Goal: Task Accomplishment & Management: Manage account settings

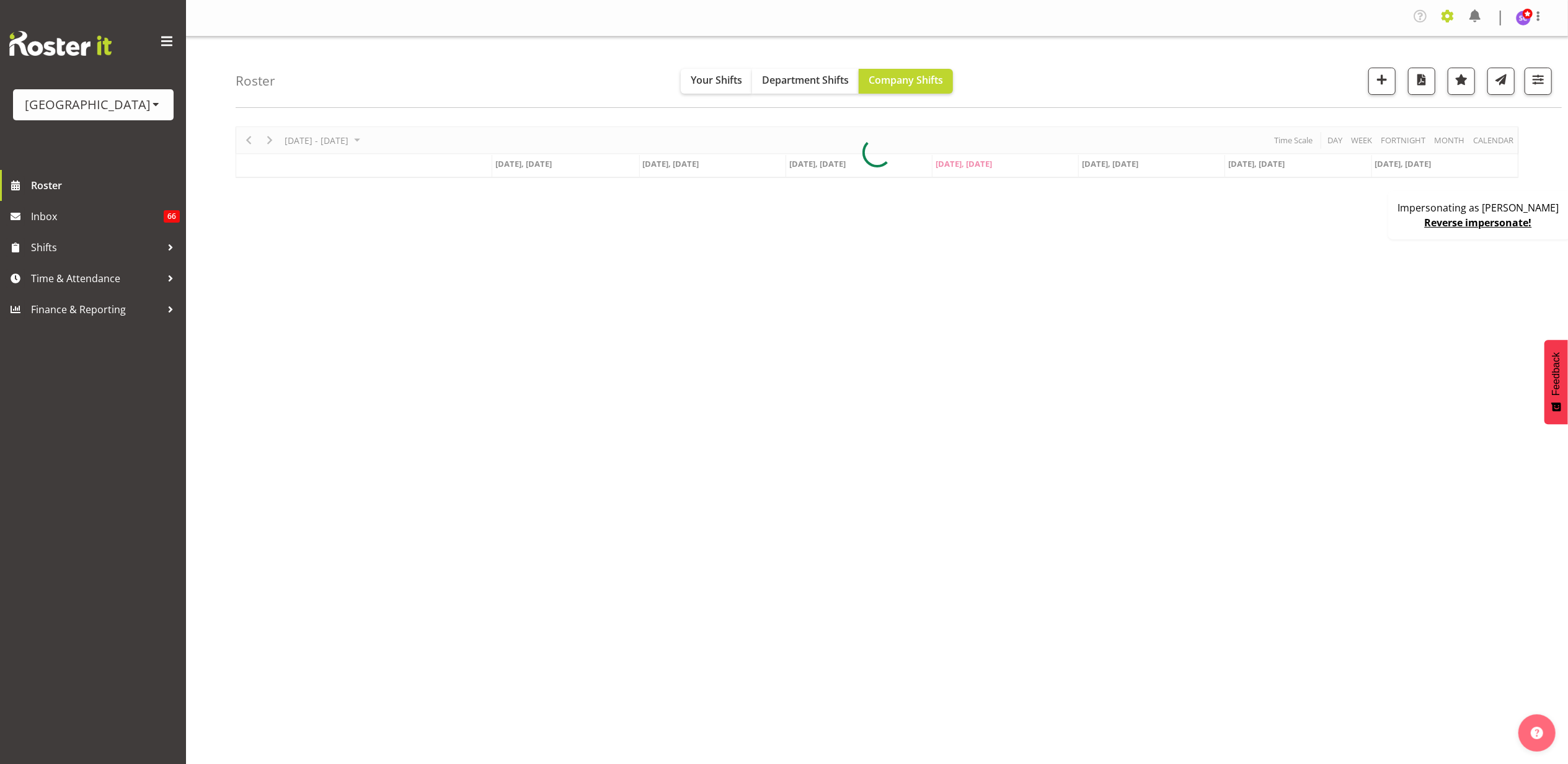
click at [1447, 15] on span at bounding box center [1447, 16] width 20 height 20
click at [1364, 62] on link "Roles & Skills" at bounding box center [1371, 70] width 172 height 23
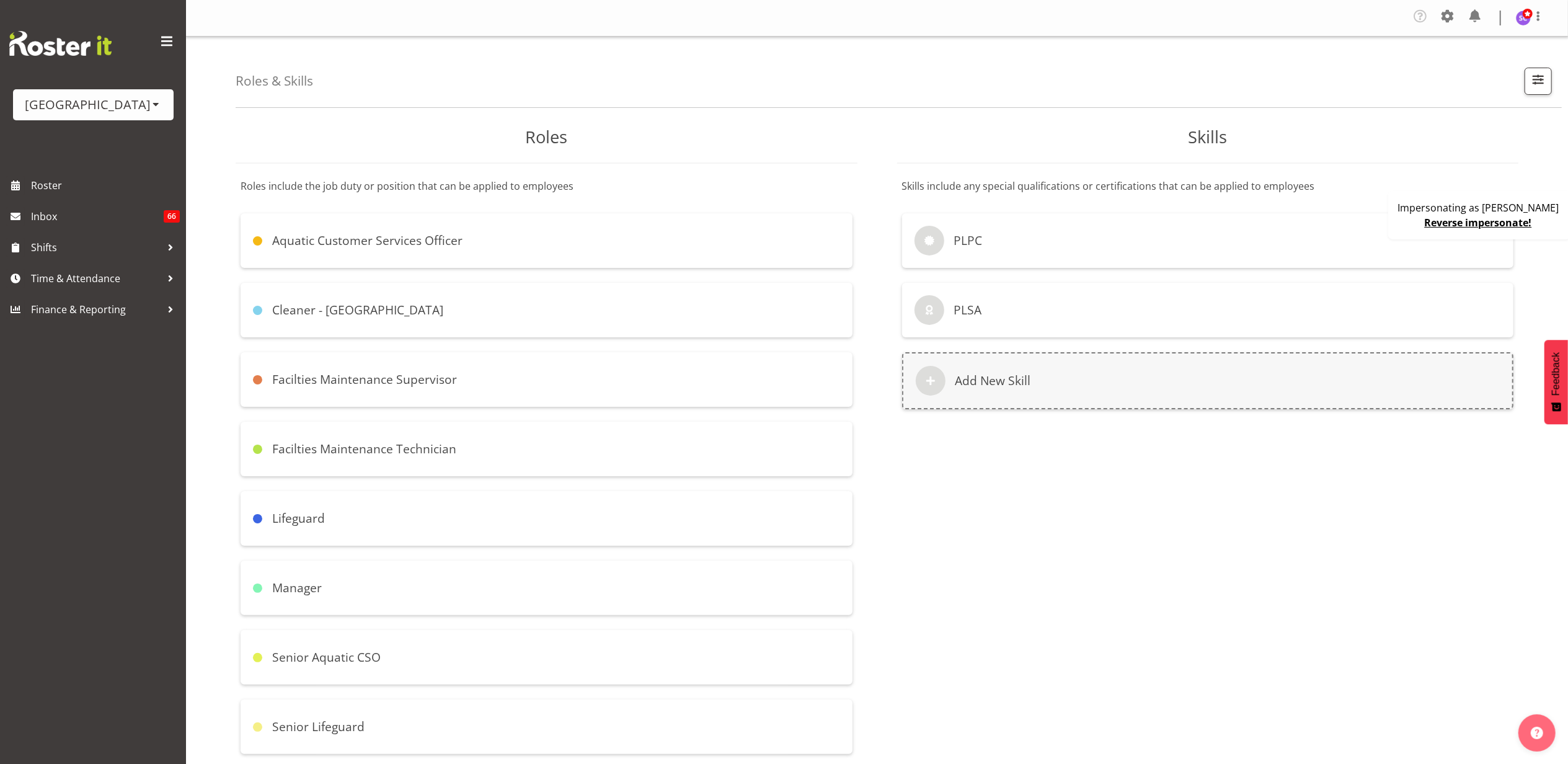
click at [484, 248] on div "Aquatic Customer Services Officer" at bounding box center [546, 241] width 612 height 55
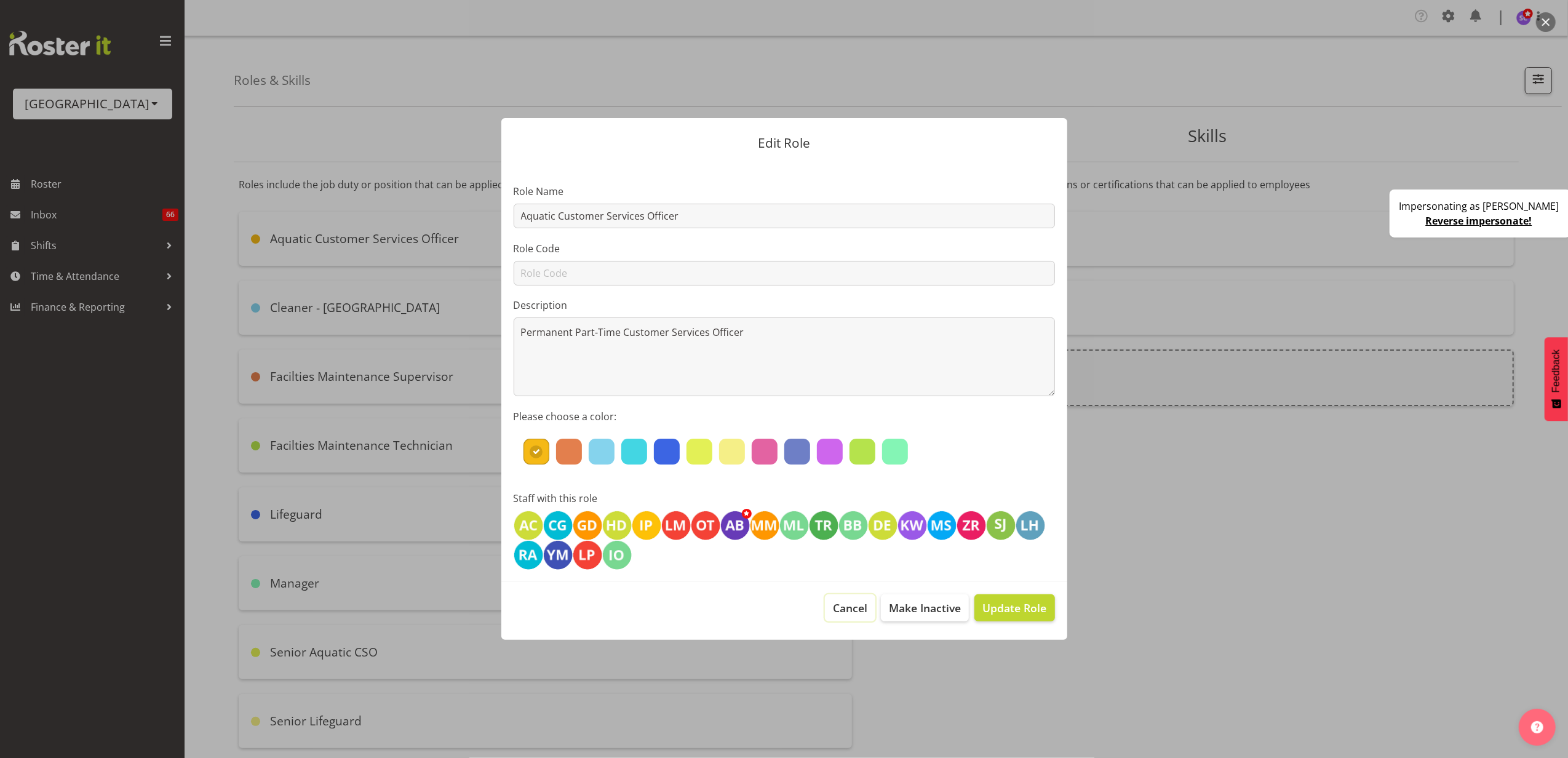
click at [863, 604] on span "Cancel" at bounding box center [850, 608] width 35 height 16
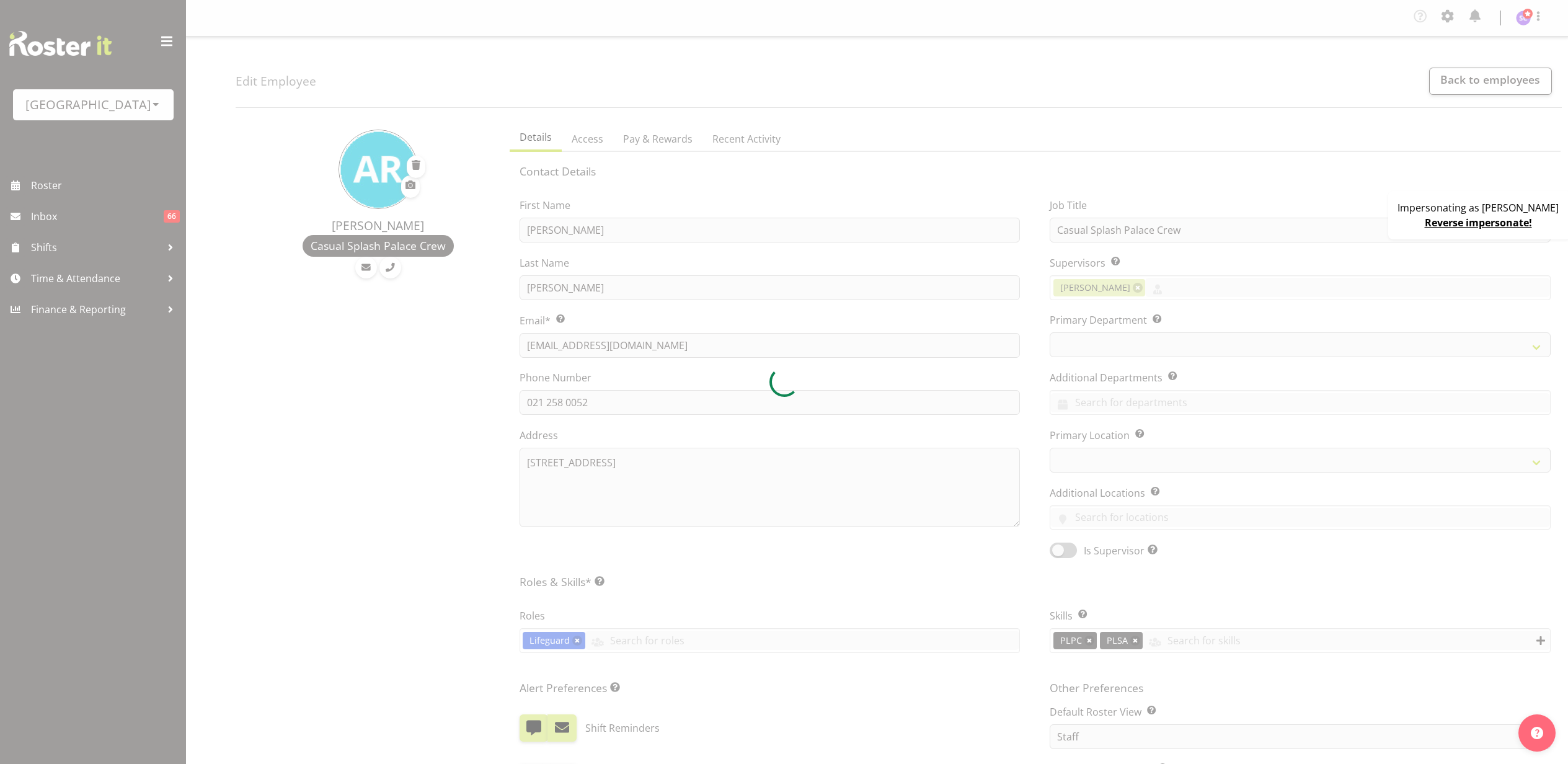
select select "TimelineWeek"
select select
select select "114"
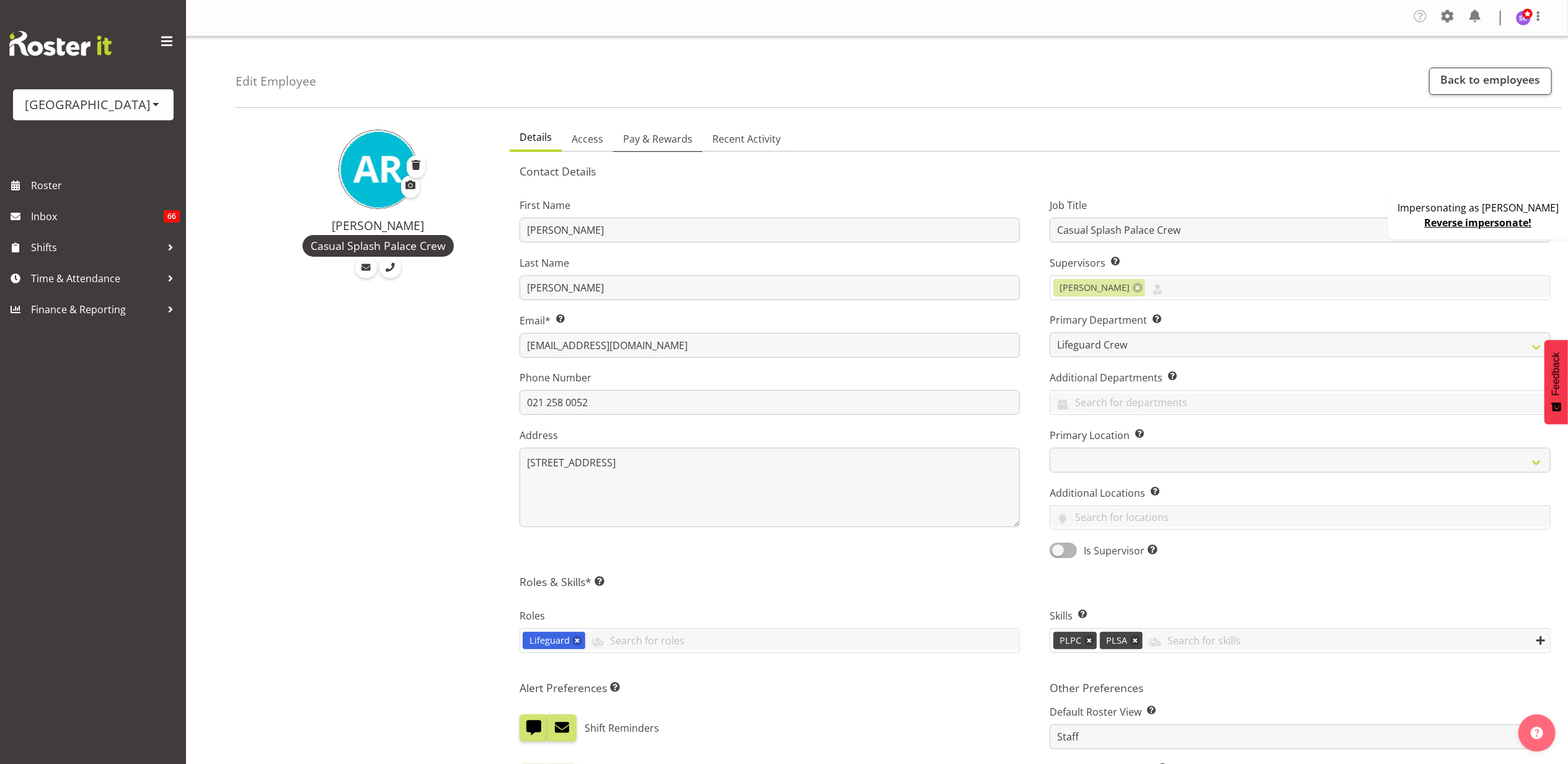
click at [670, 141] on span "Pay & Rewards" at bounding box center [658, 139] width 70 height 15
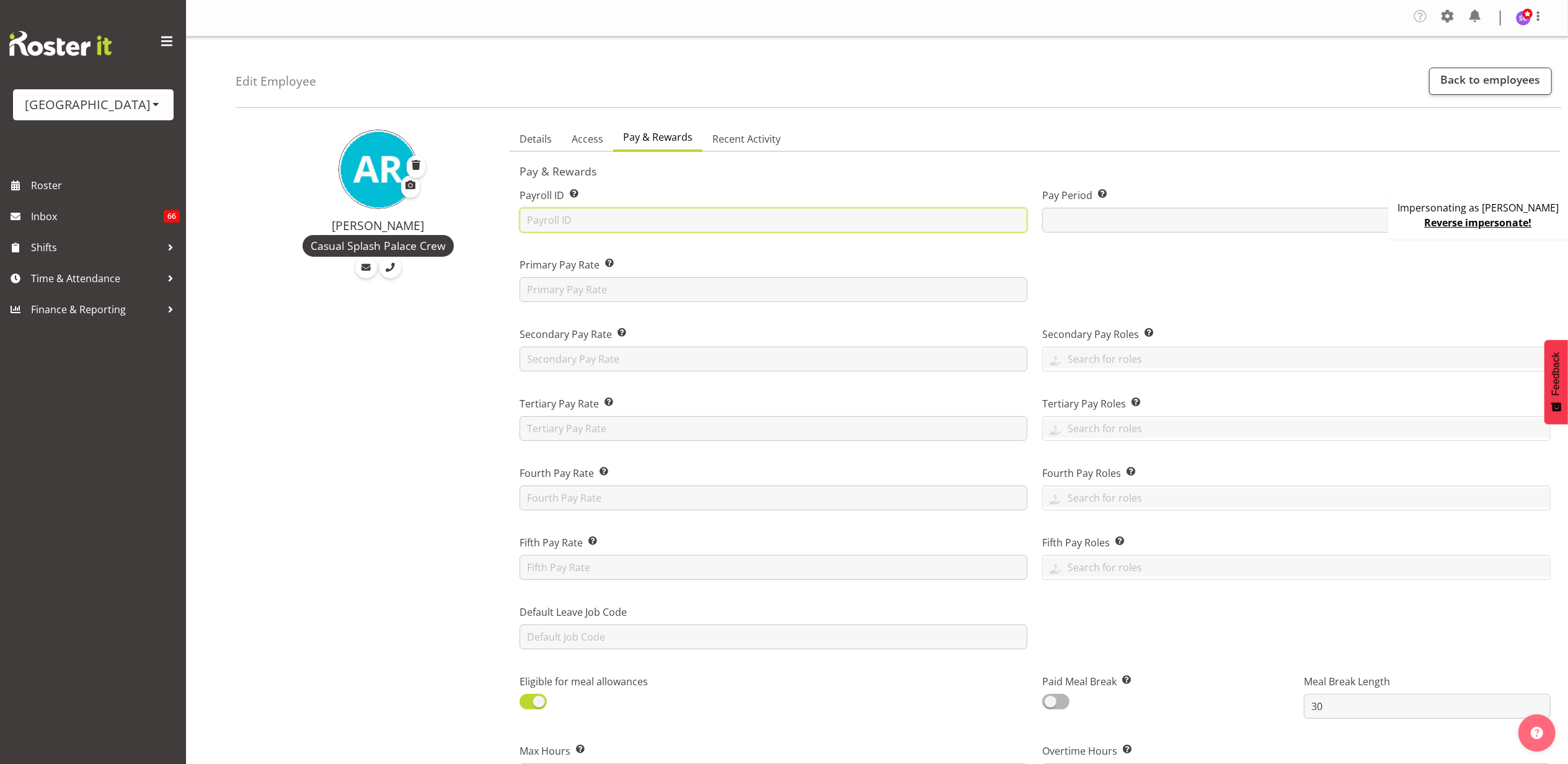
click at [551, 226] on input "text" at bounding box center [773, 220] width 508 height 25
click at [1465, 73] on link "Back to employees" at bounding box center [1490, 81] width 123 height 27
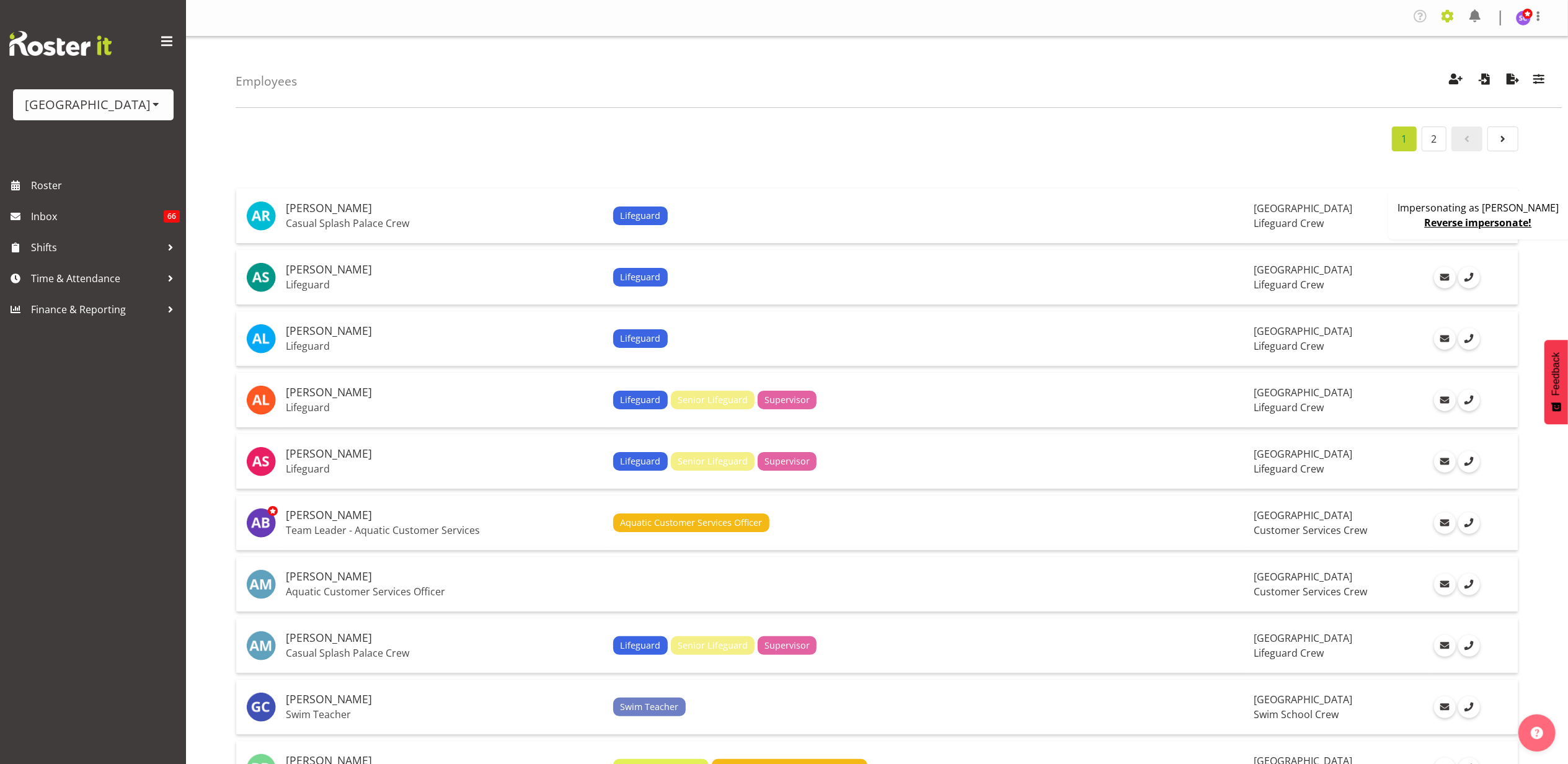
click at [1447, 25] on span at bounding box center [1447, 16] width 20 height 20
drag, startPoint x: 1372, startPoint y: 47, endPoint x: 1353, endPoint y: 50, distance: 19.2
click at [1353, 50] on link "Company Settings" at bounding box center [1371, 48] width 172 height 23
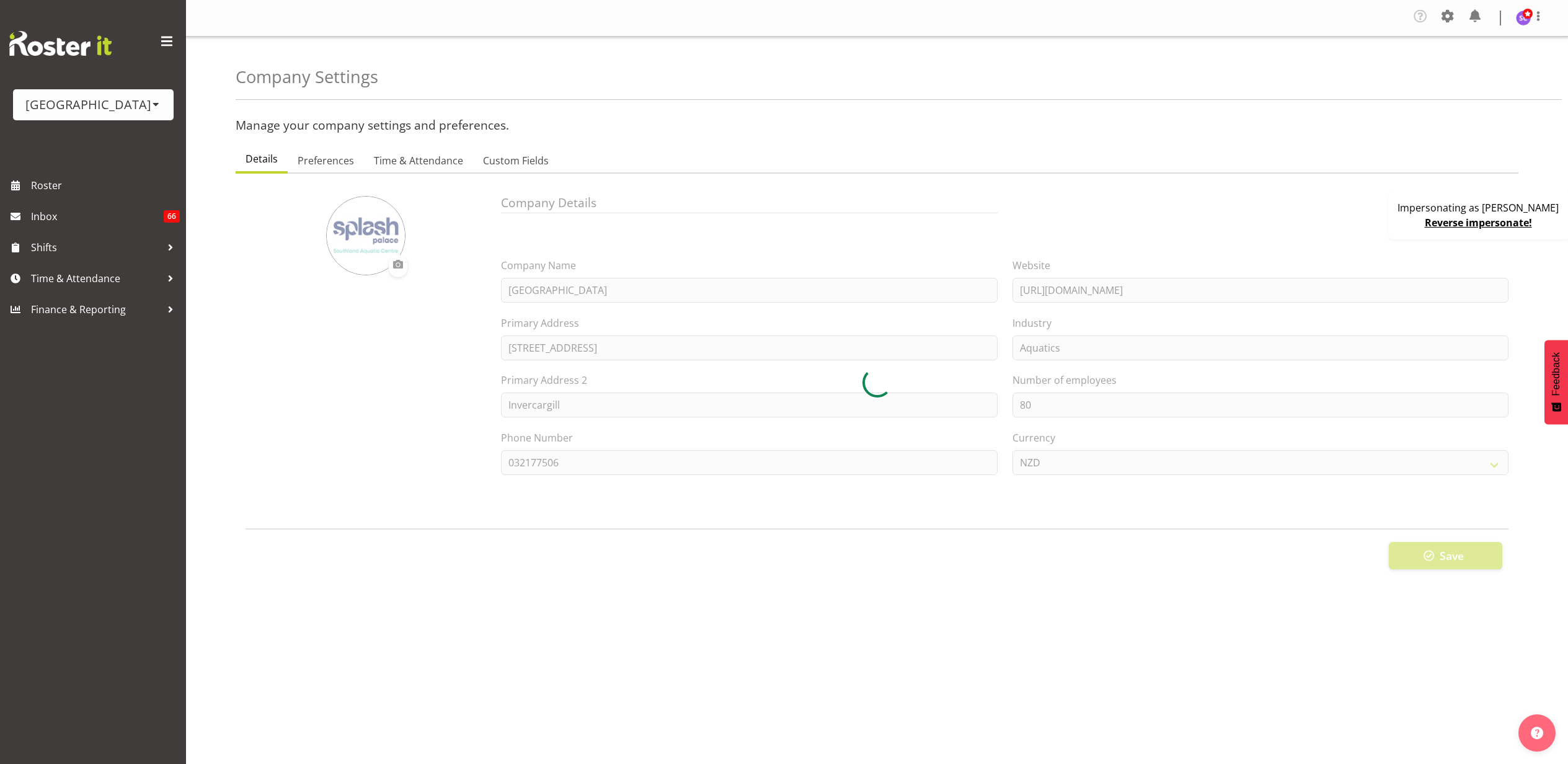
select select
select select "ea-networks"
type input "8"
checkbox input "true"
type input "15"
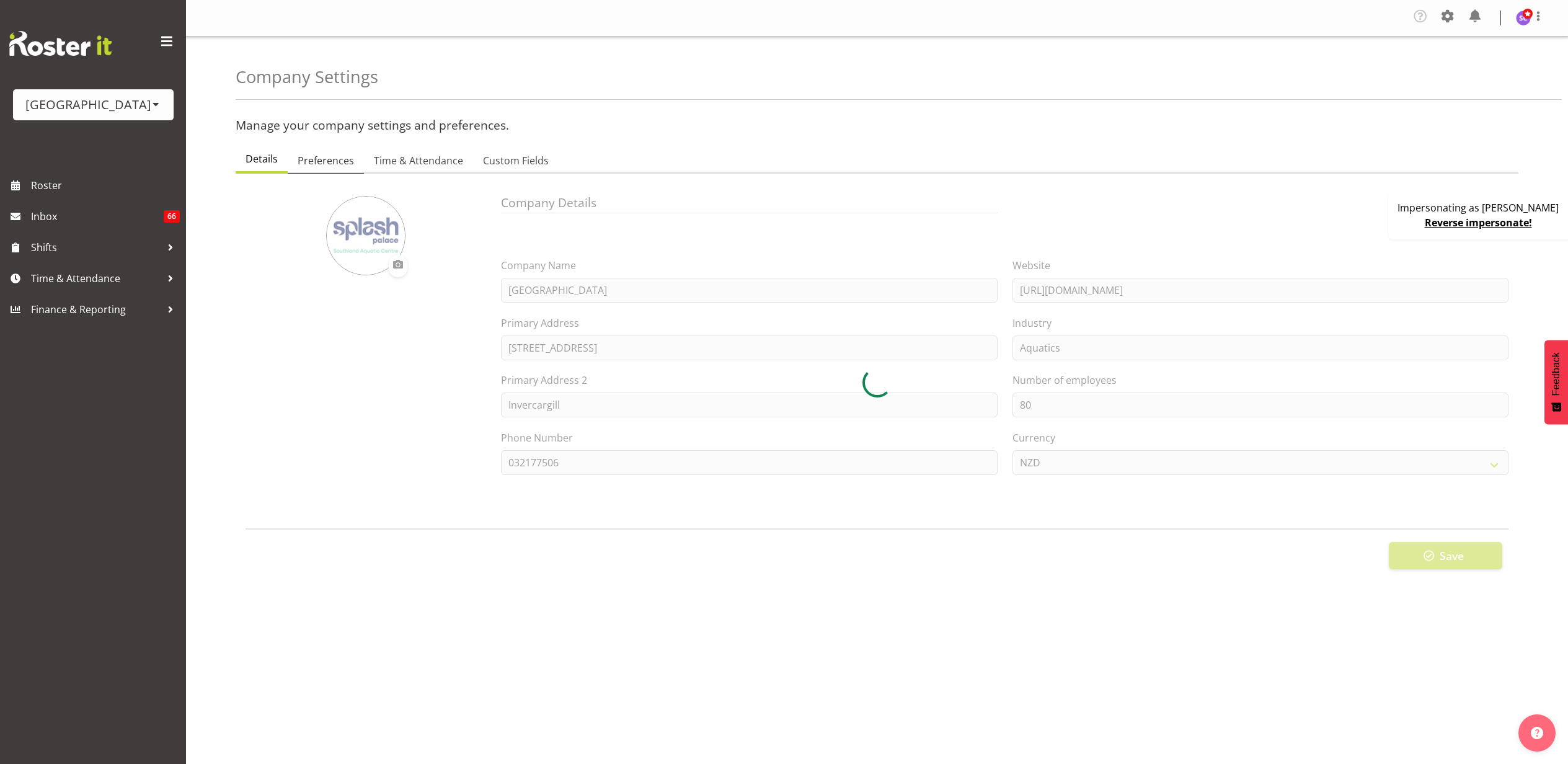
select select "0"
checkbox input "true"
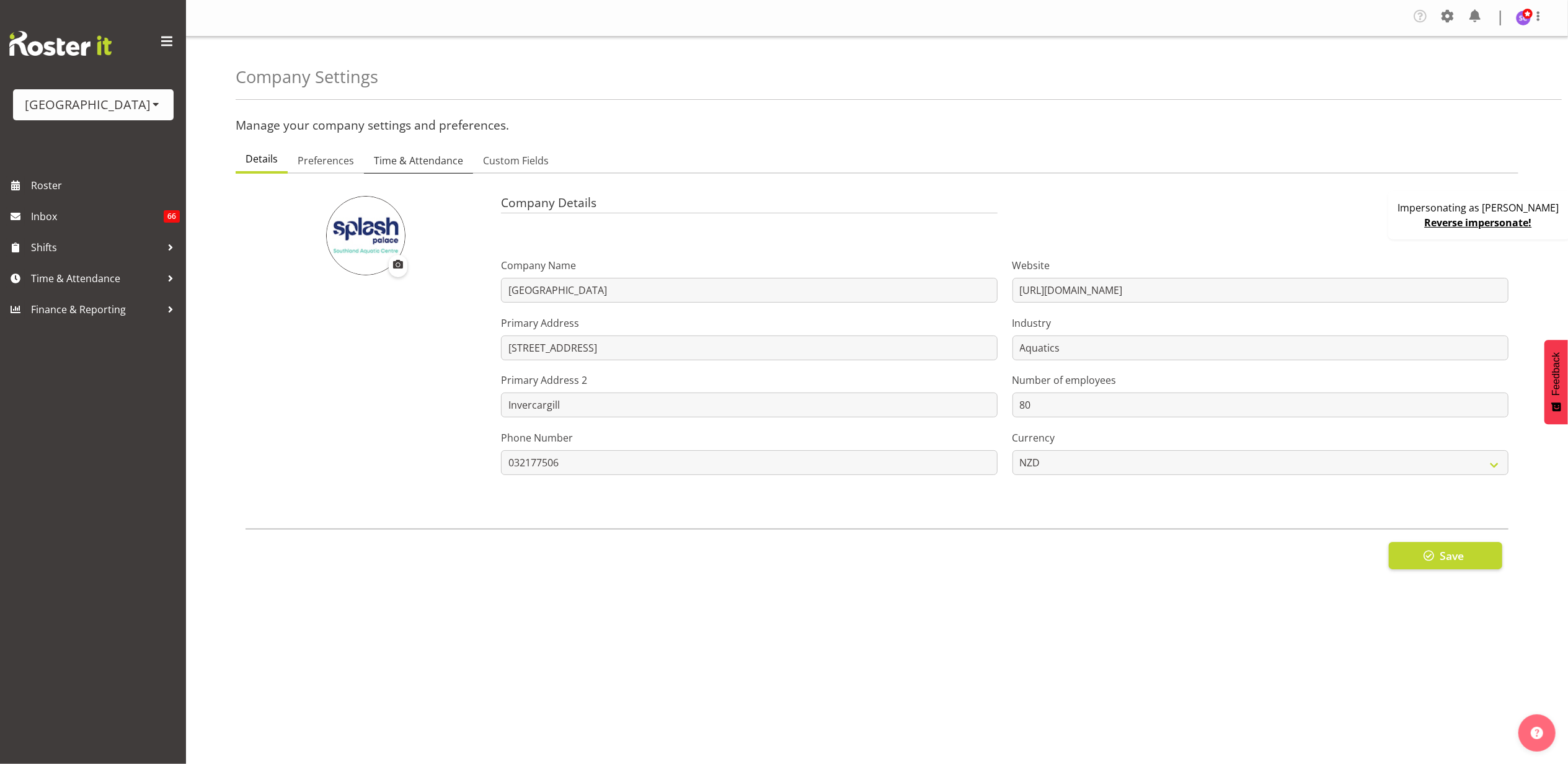
click at [402, 161] on span "Time & Attendance" at bounding box center [419, 160] width 89 height 15
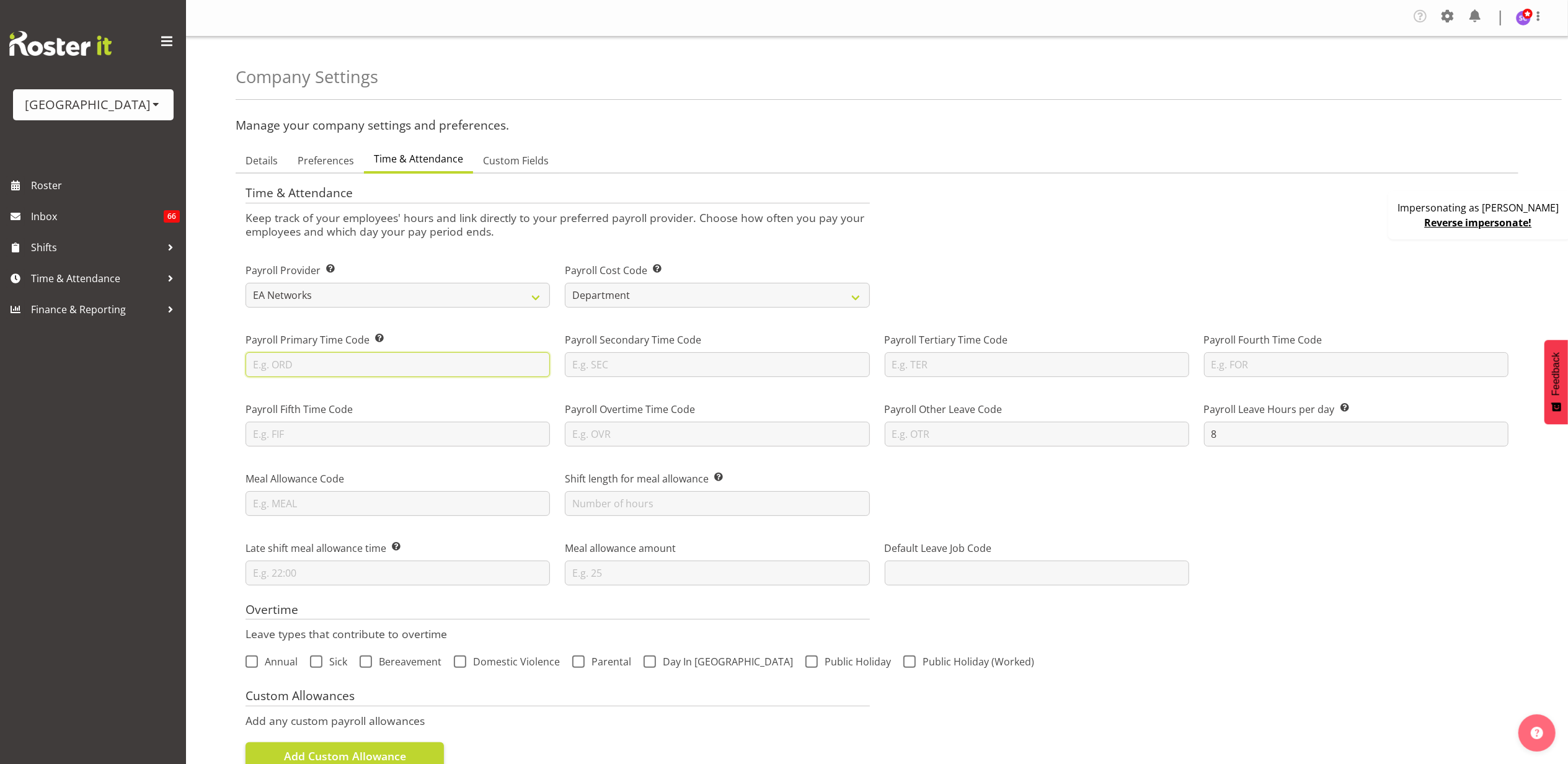
click at [280, 372] on input "text" at bounding box center [398, 365] width 304 height 25
click at [591, 362] on input "text" at bounding box center [717, 365] width 304 height 25
click at [948, 370] on input "text" at bounding box center [1037, 365] width 304 height 25
click at [398, 357] on input "text" at bounding box center [398, 365] width 304 height 25
click at [352, 356] on input "text" at bounding box center [398, 365] width 304 height 25
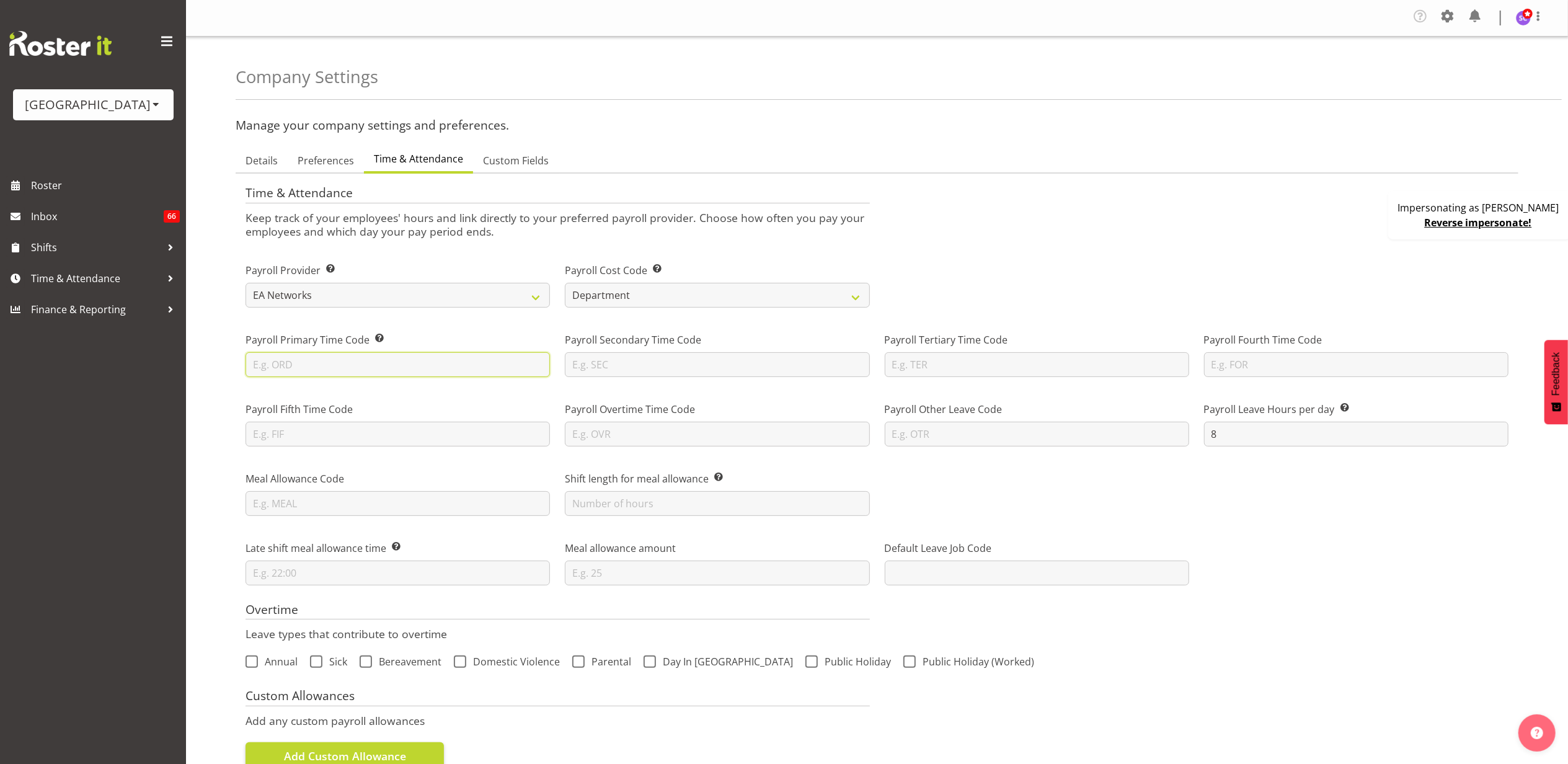
click at [350, 363] on input "text" at bounding box center [398, 365] width 304 height 25
paste input "1 Normal Time"
type input "1 Normal Time"
drag, startPoint x: 348, startPoint y: 363, endPoint x: 239, endPoint y: 361, distance: 109.0
click at [239, 361] on div "Payroll Primary Time Code If the codes in your payroll system are different fro…" at bounding box center [397, 350] width 319 height 70
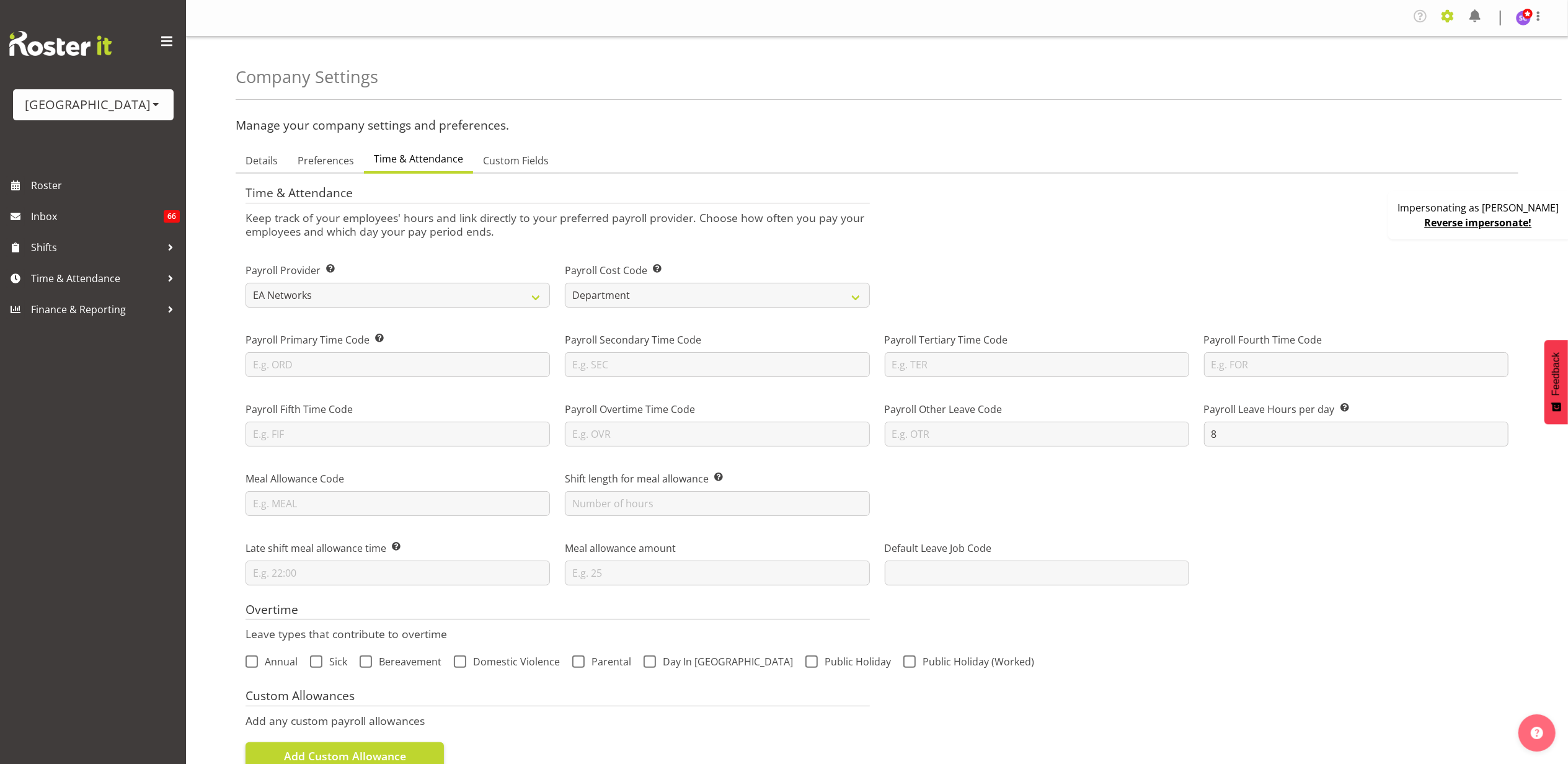
click at [1448, 23] on span at bounding box center [1447, 16] width 20 height 20
click at [1363, 74] on link "Roles & Skills" at bounding box center [1371, 70] width 172 height 23
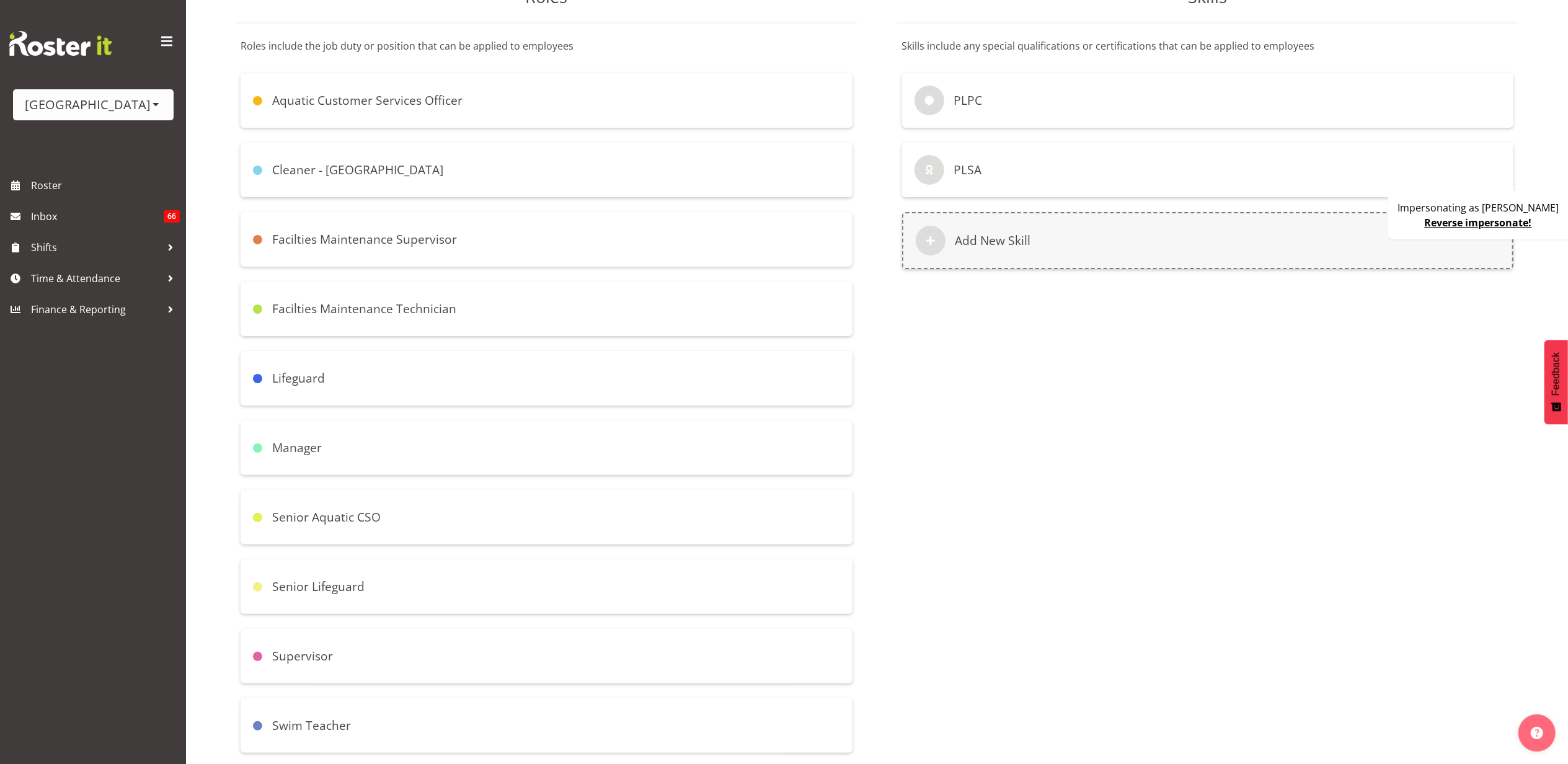
scroll to position [248, 0]
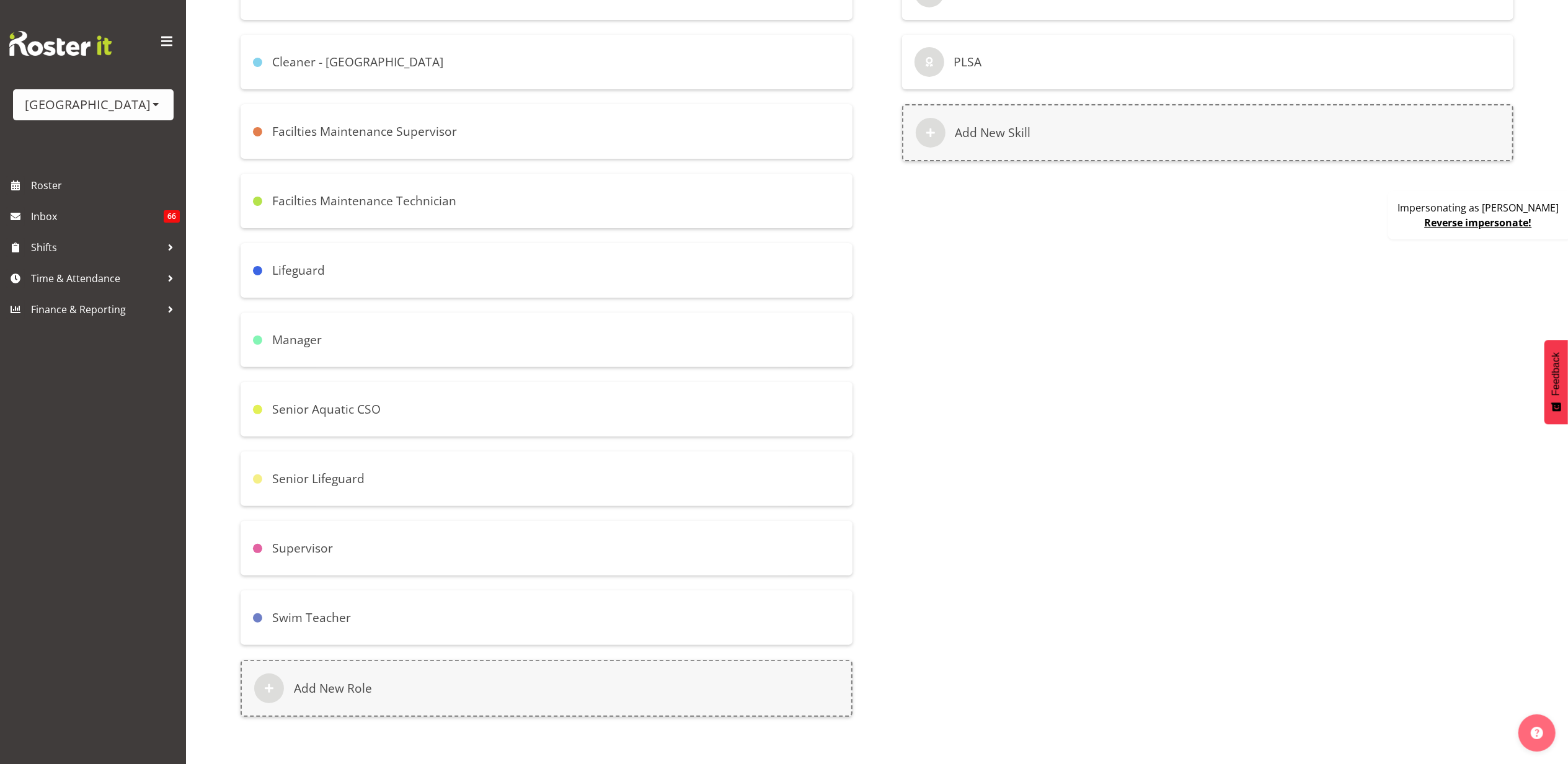
click at [446, 266] on div "Lifeguard" at bounding box center [546, 270] width 612 height 55
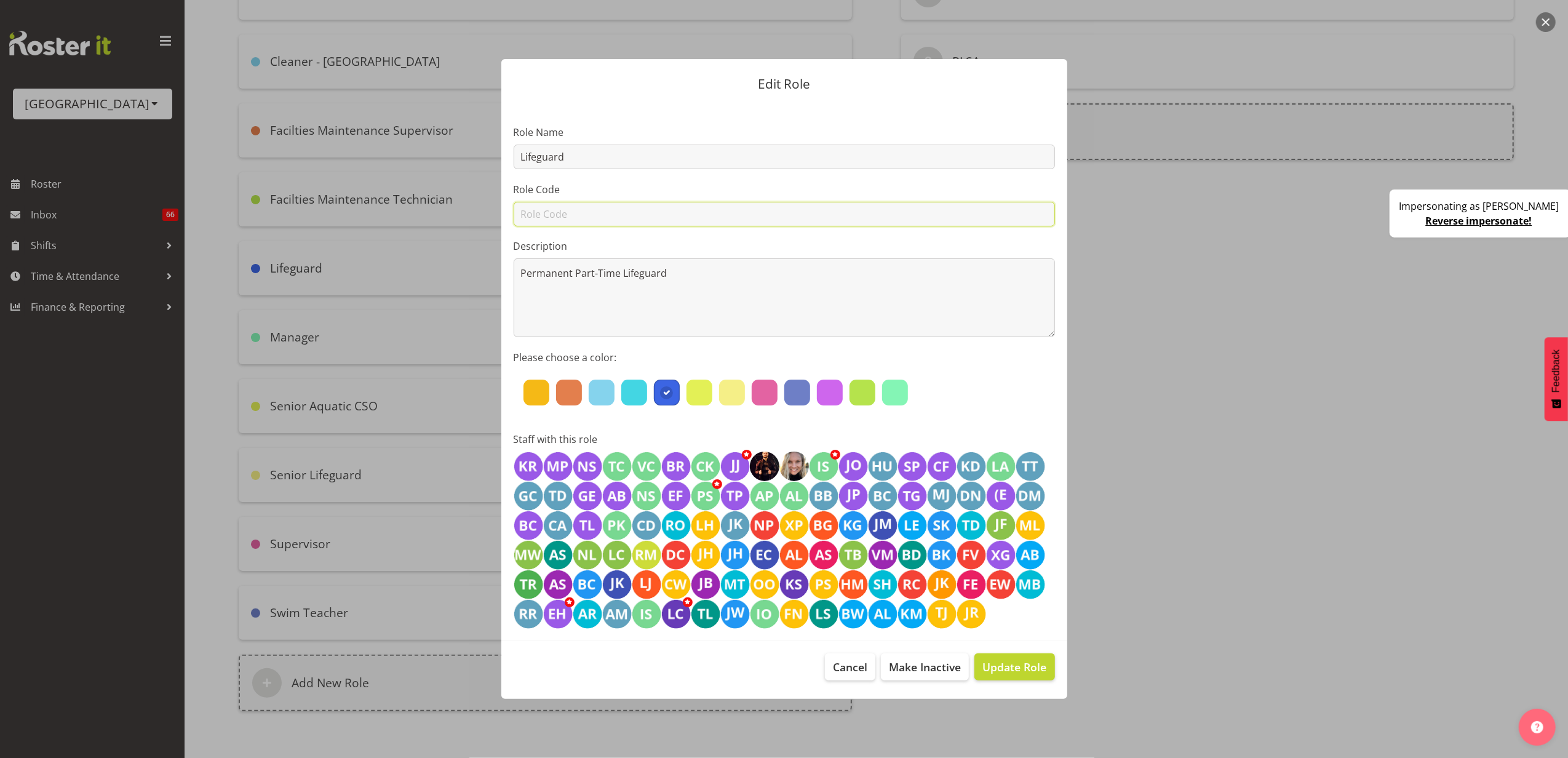
click at [554, 215] on input "text" at bounding box center [785, 214] width 541 height 24
click at [829, 673] on button "Cancel" at bounding box center [850, 667] width 51 height 27
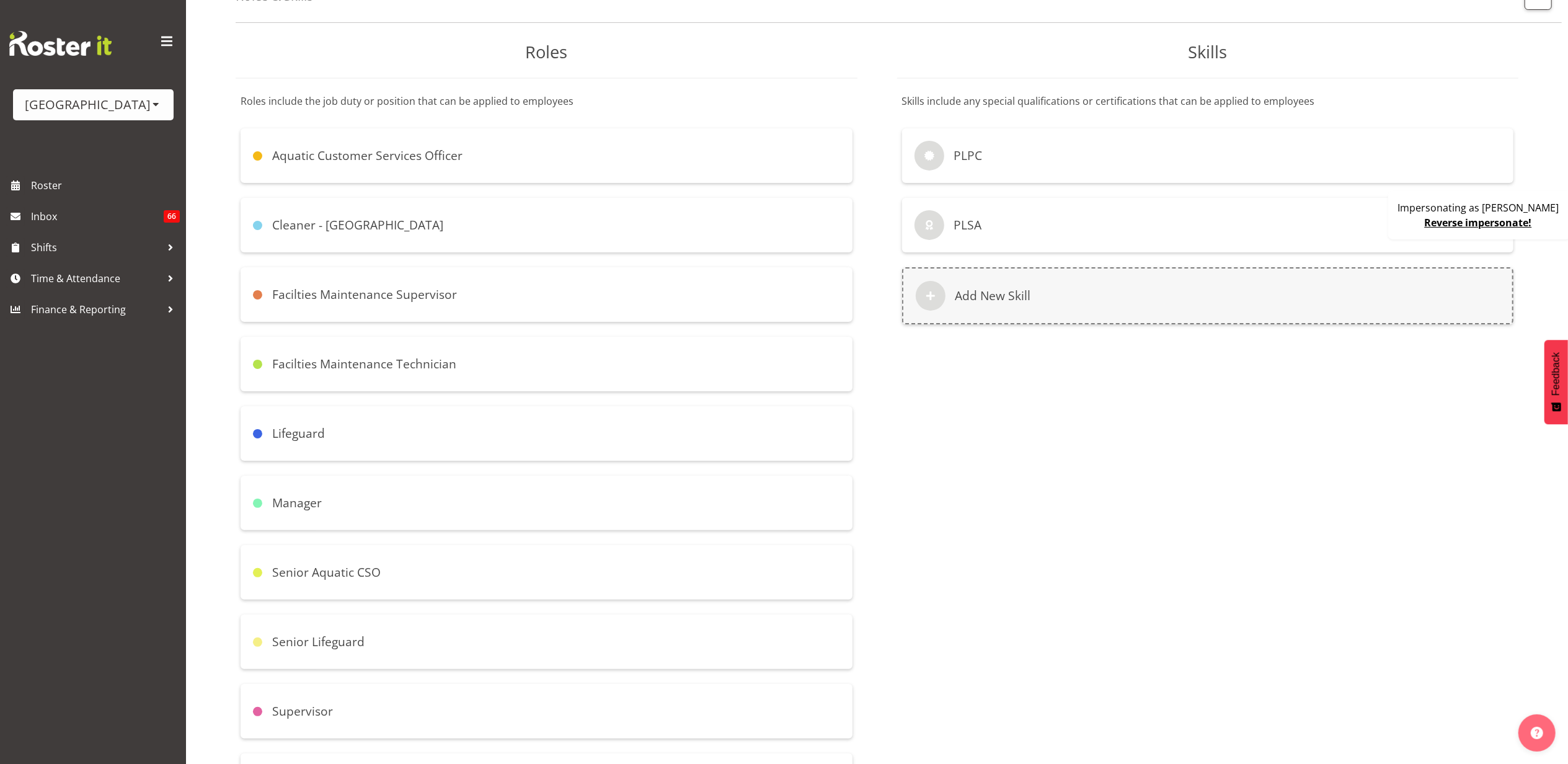
scroll to position [0, 0]
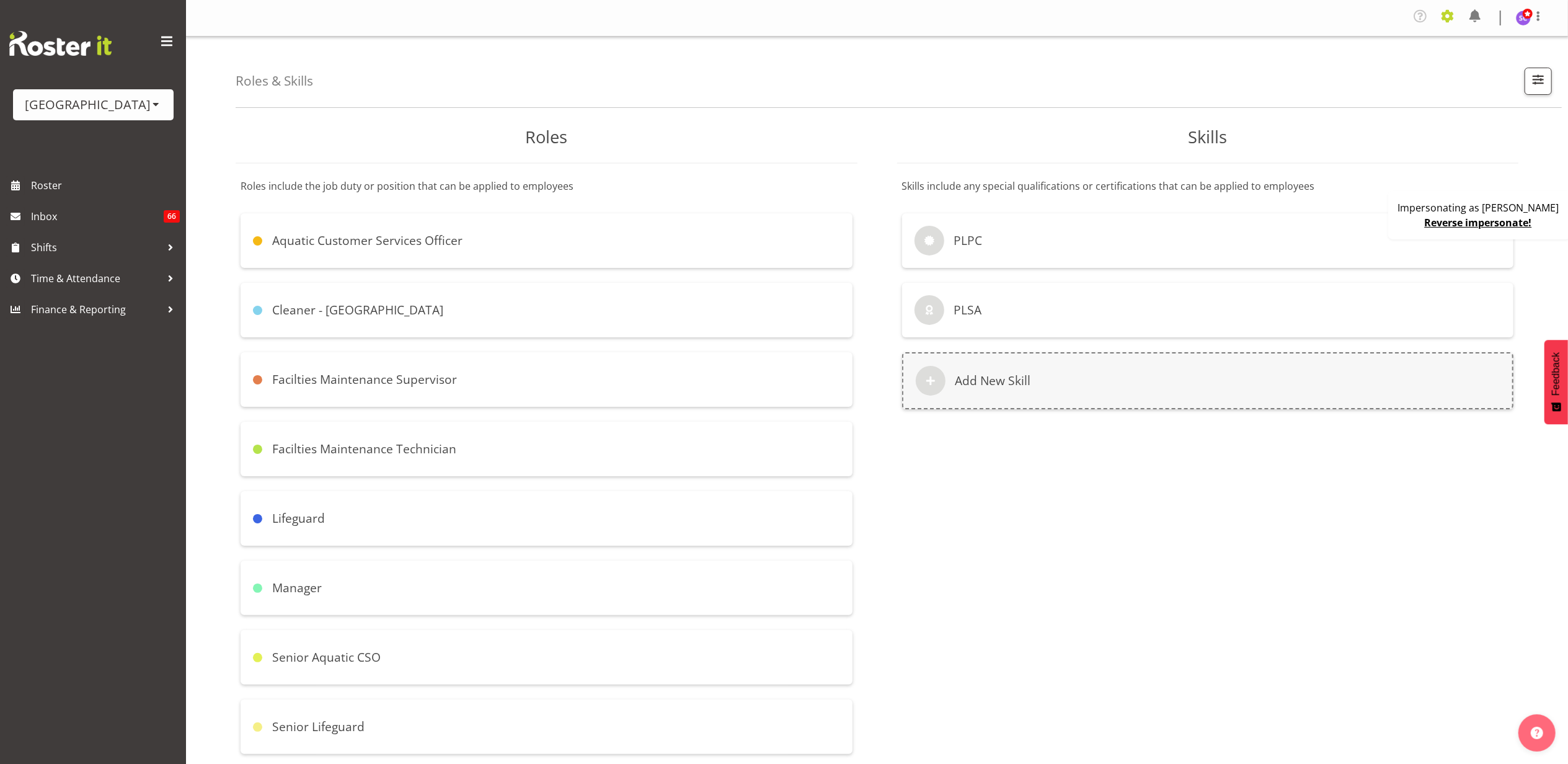
click at [1447, 16] on span at bounding box center [1447, 16] width 20 height 20
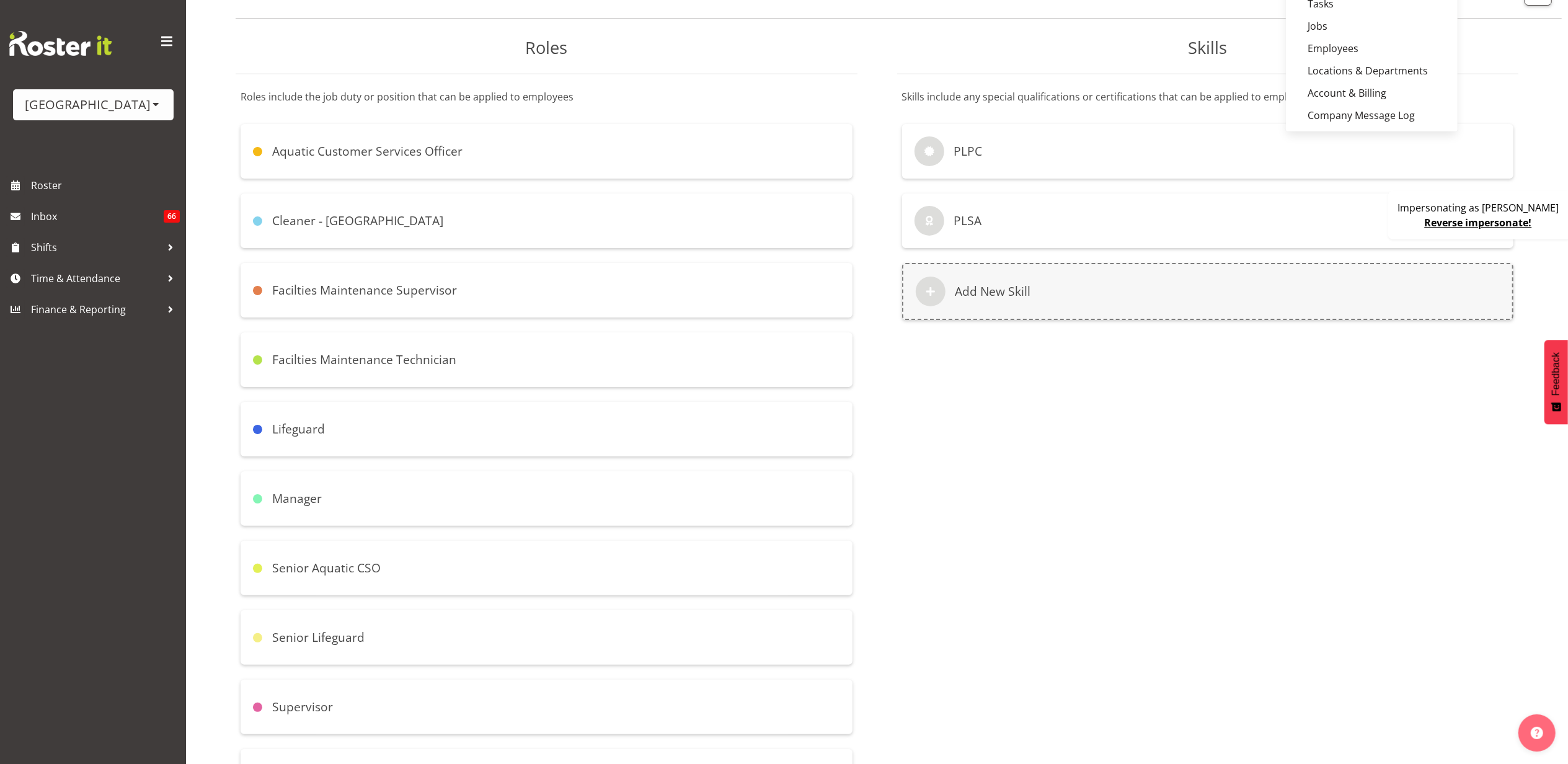
scroll to position [165, 0]
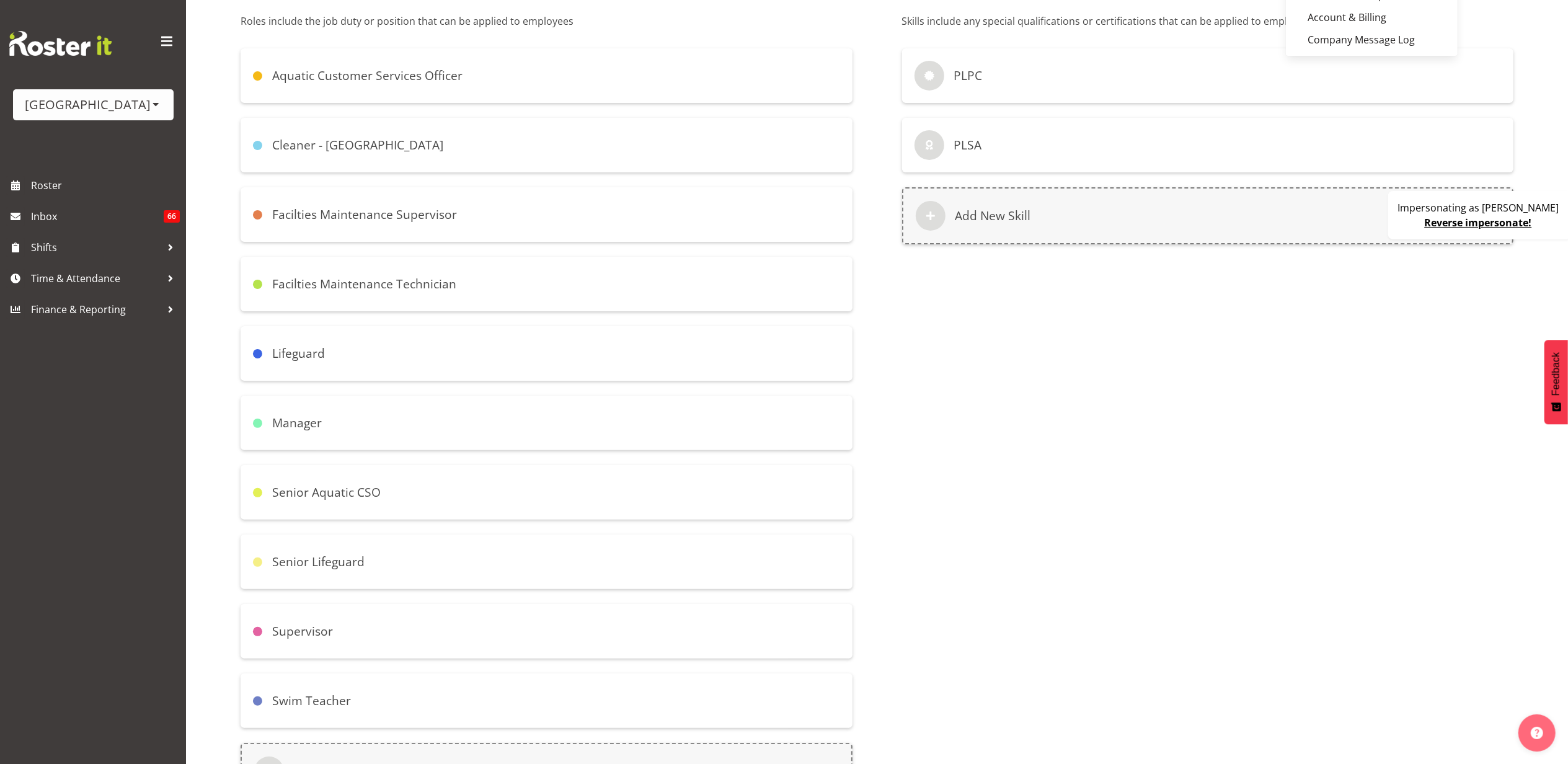
click at [474, 350] on div "Lifeguard" at bounding box center [546, 354] width 612 height 55
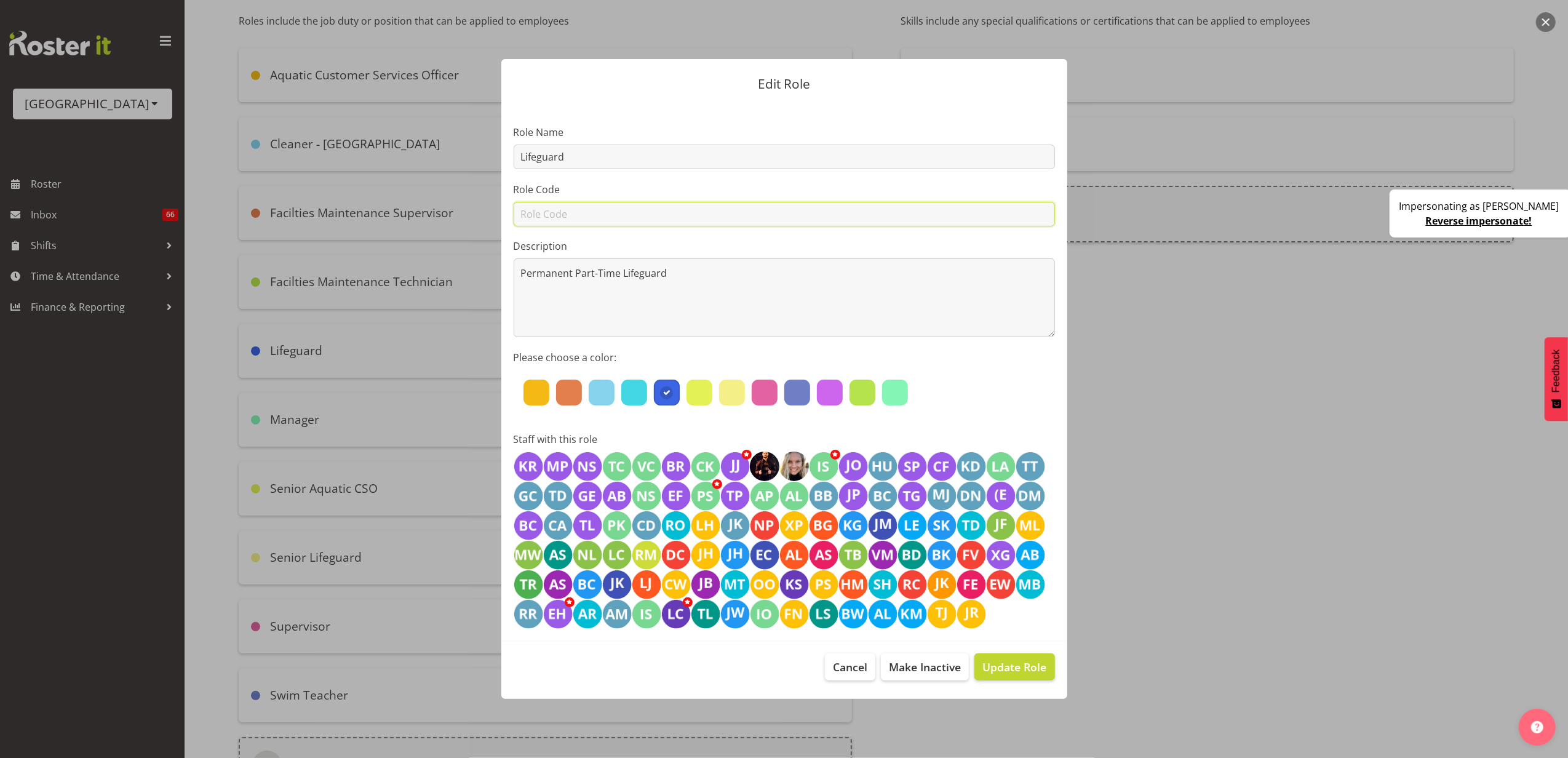
click at [539, 218] on input "text" at bounding box center [785, 214] width 541 height 24
click at [849, 661] on span "Cancel" at bounding box center [850, 666] width 35 height 16
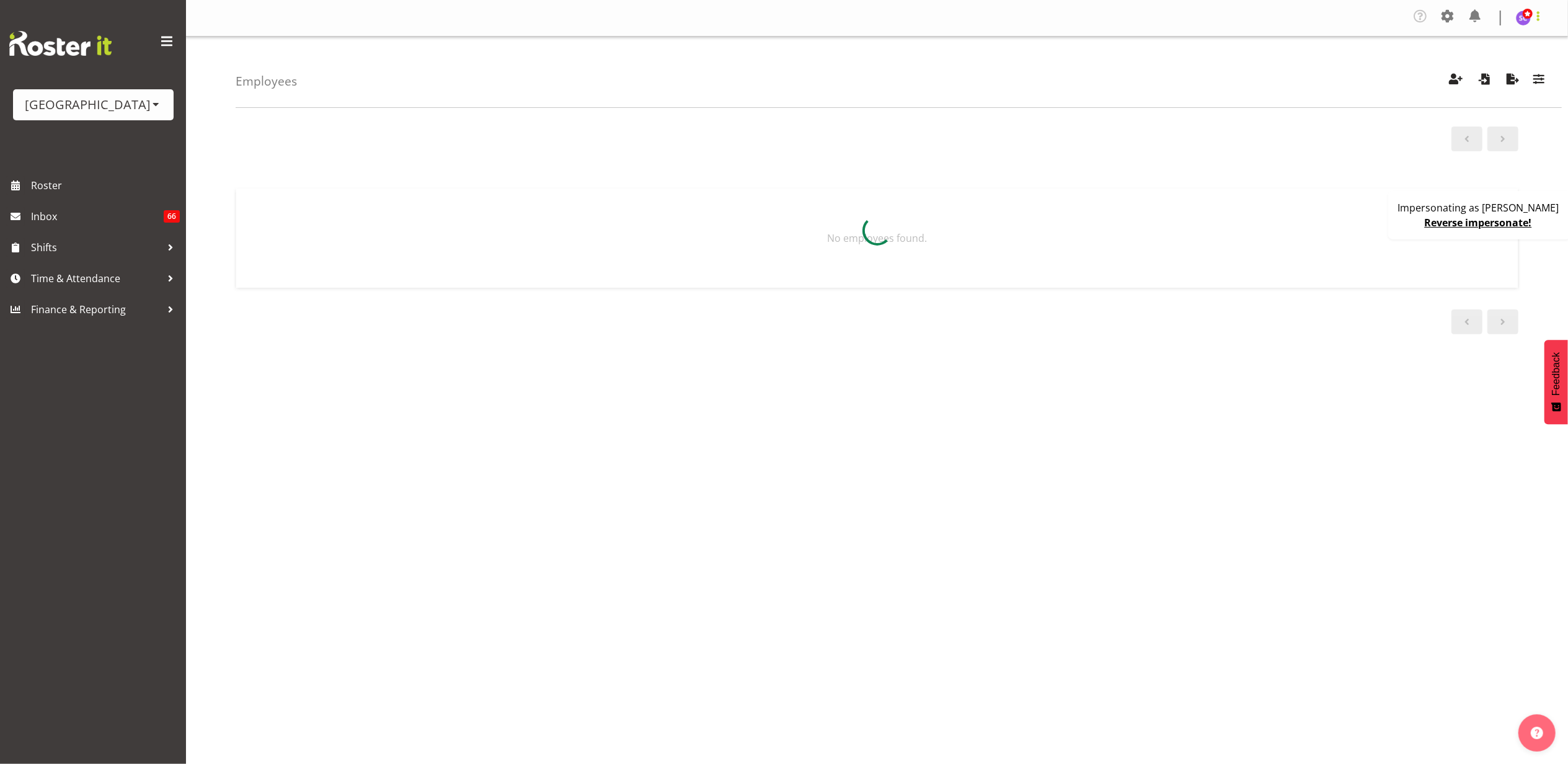
click at [1531, 11] on span at bounding box center [1538, 15] width 15 height 15
click at [1482, 48] on link "Profile" at bounding box center [1486, 46] width 119 height 23
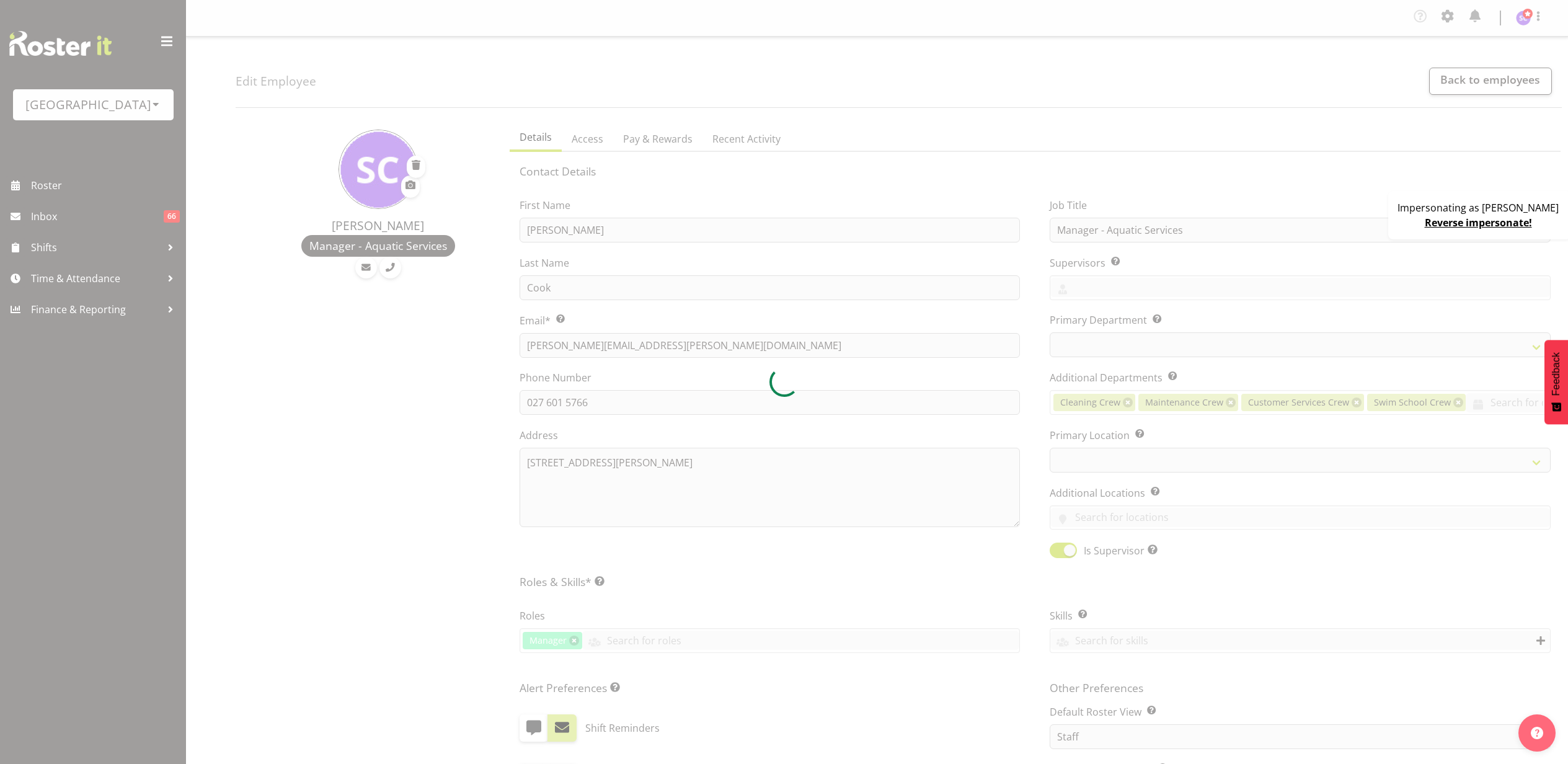
select select "TimelineWeek"
select select
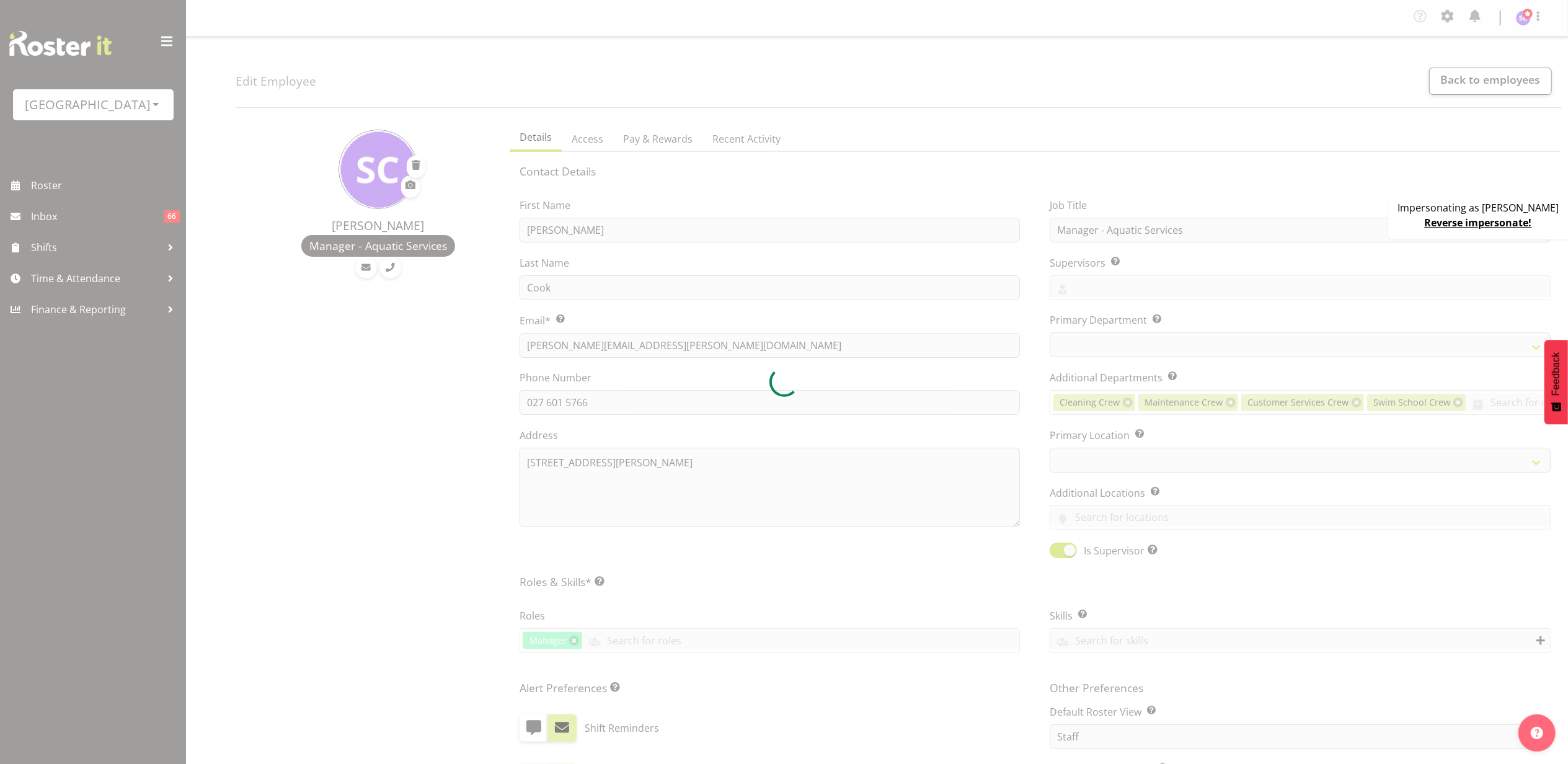
select select "114"
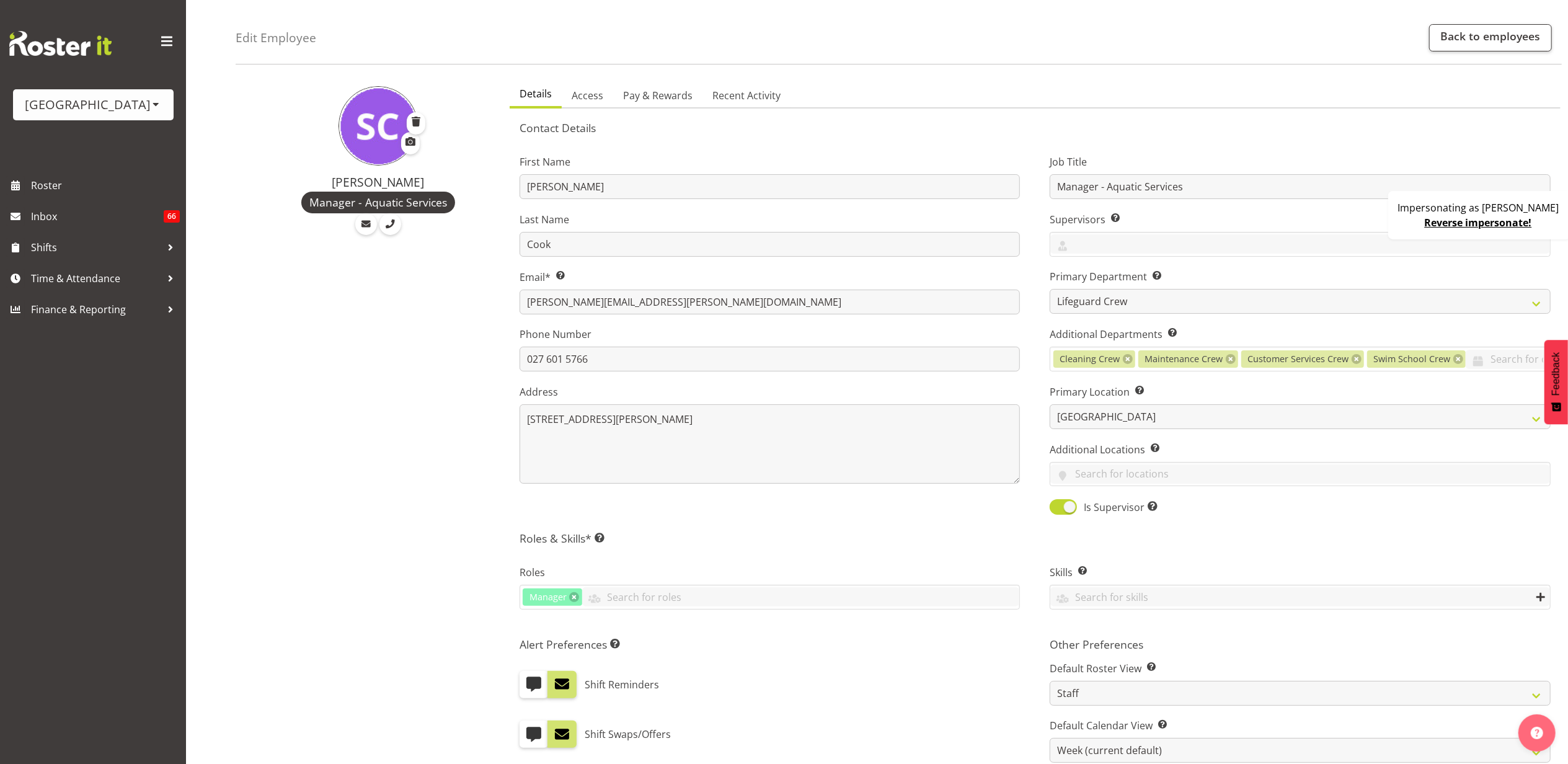
scroll to position [83, 0]
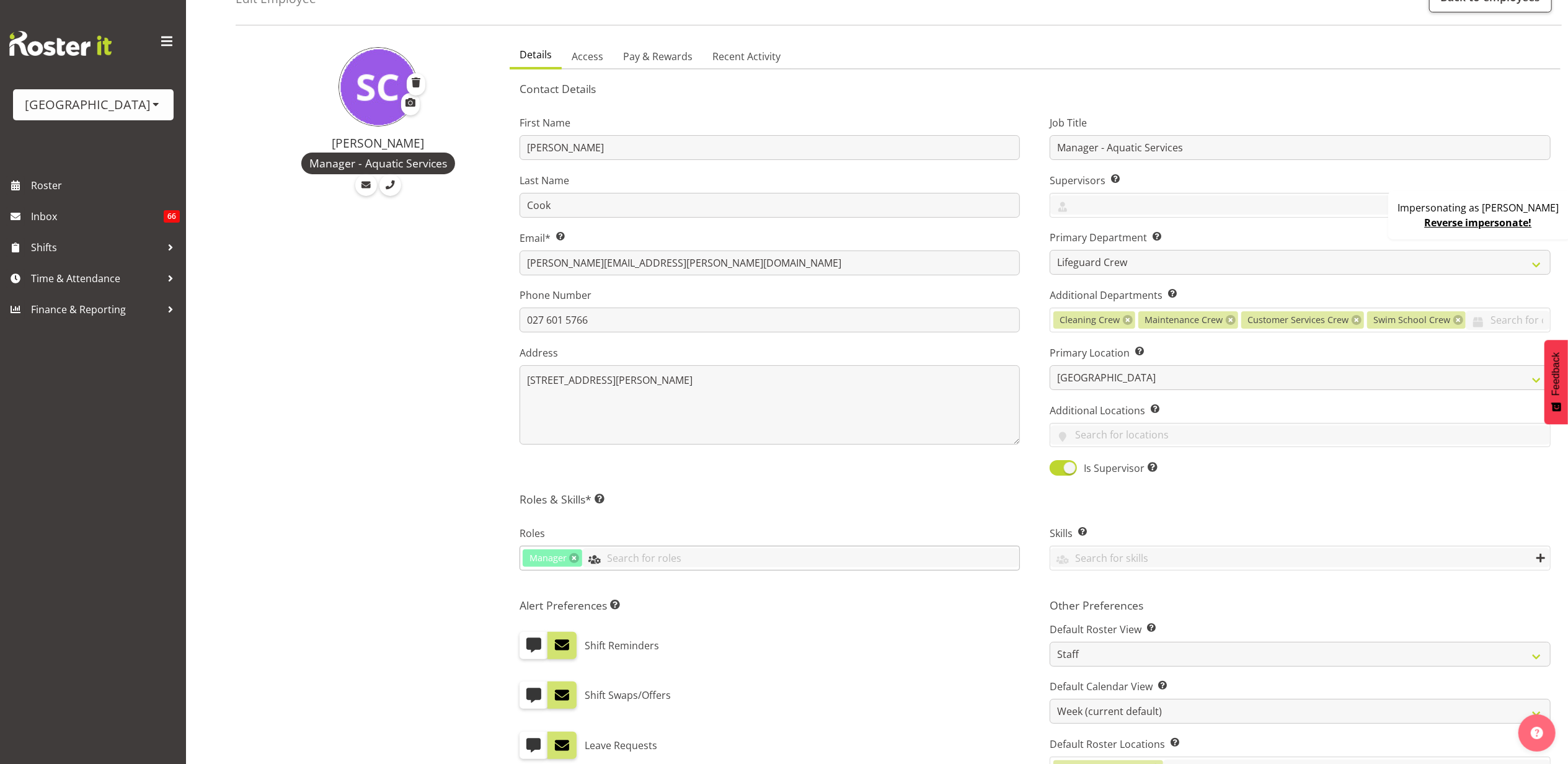
click at [629, 567] on input "text" at bounding box center [801, 558] width 438 height 19
click at [588, 678] on link "Lifeguard" at bounding box center [769, 678] width 500 height 23
click at [636, 630] on span "Facilties Maintenance Supervisor" at bounding box center [607, 633] width 154 height 14
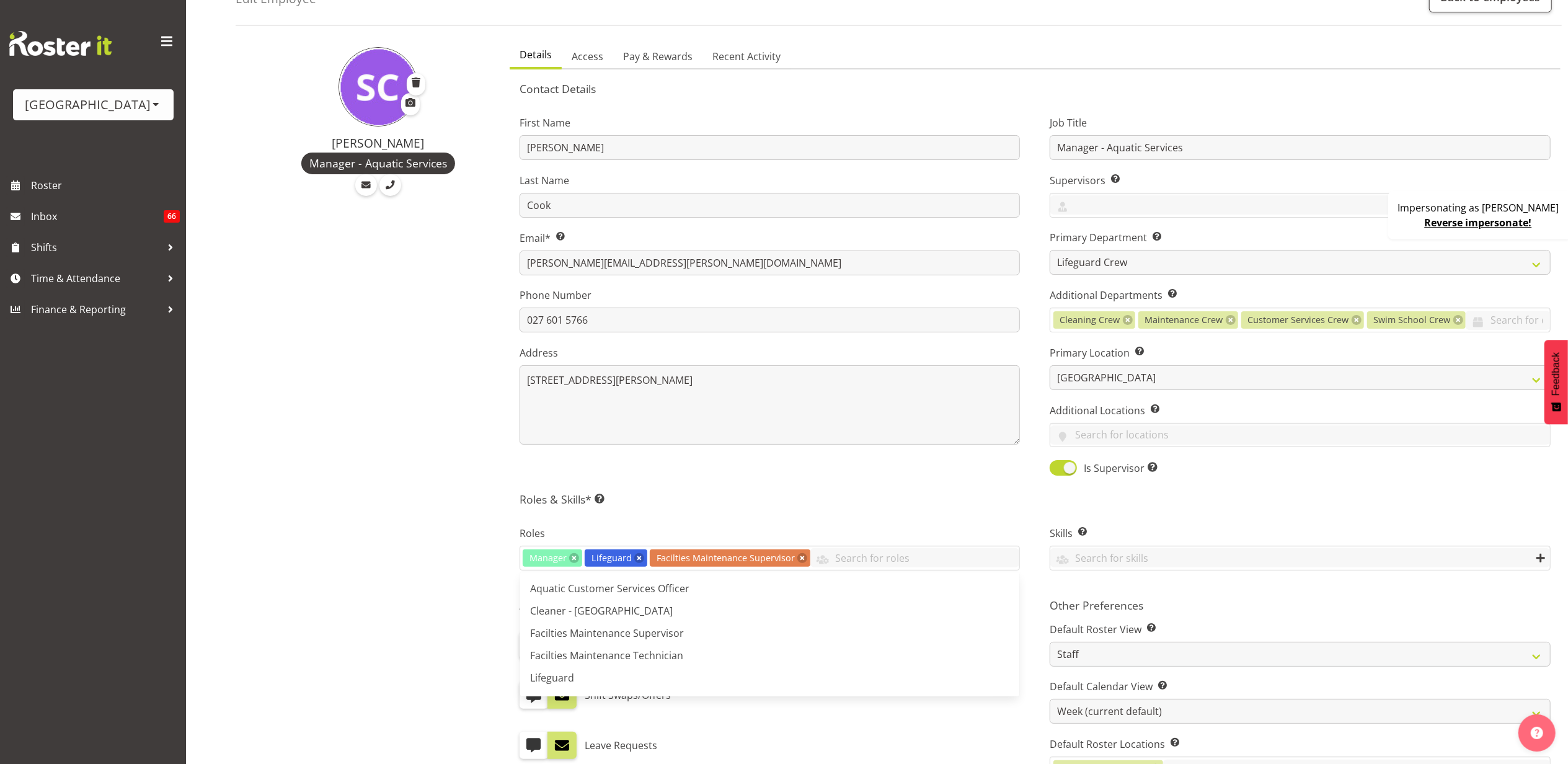
click at [720, 494] on h5 "Roles & Skills* This is a required field. Add as many roles and skills as requi…" at bounding box center [1035, 499] width 1031 height 14
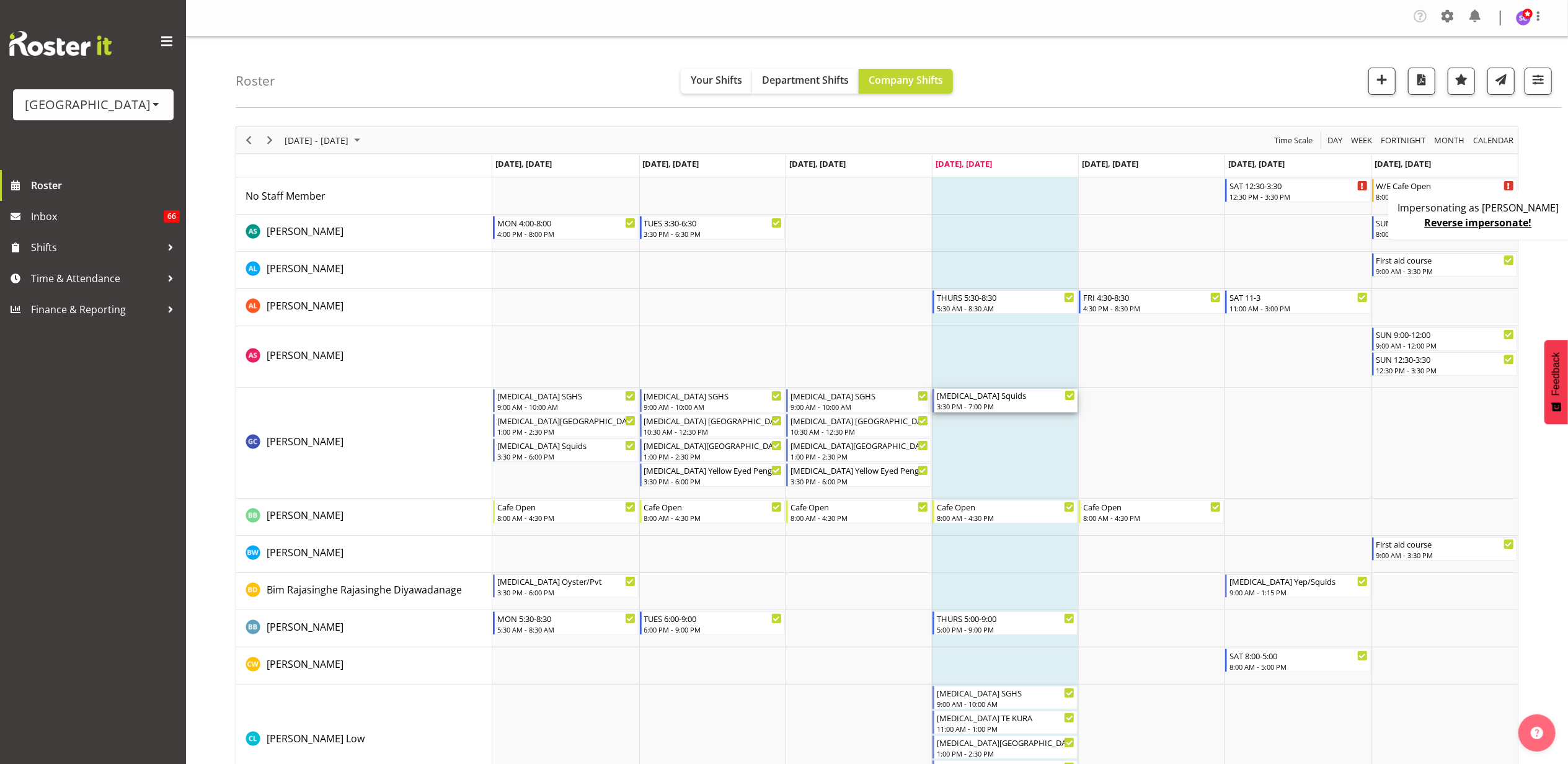
click at [1005, 394] on div "T3 Squids" at bounding box center [1006, 395] width 138 height 12
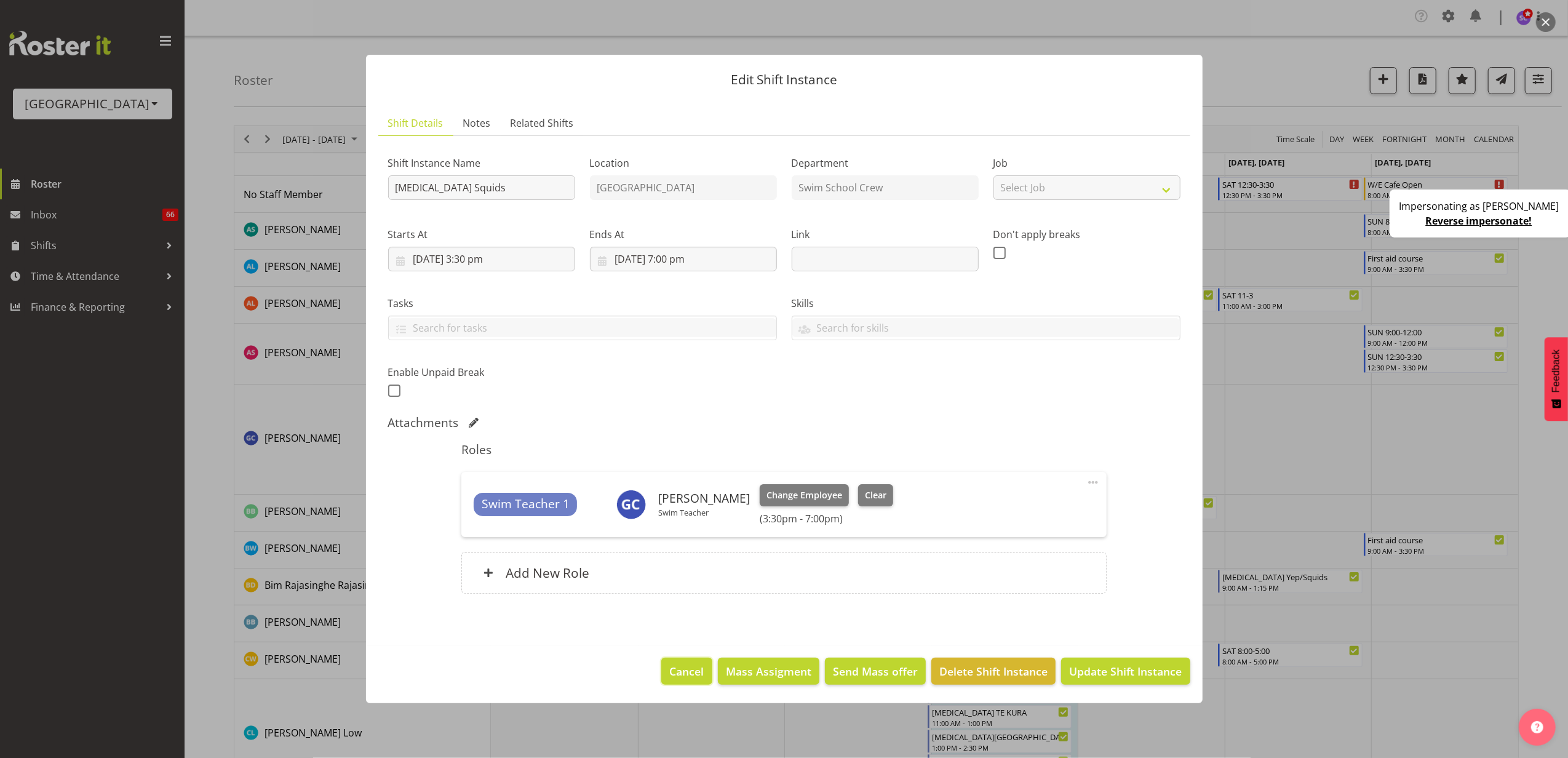
click at [687, 672] on span "Cancel" at bounding box center [687, 671] width 35 height 16
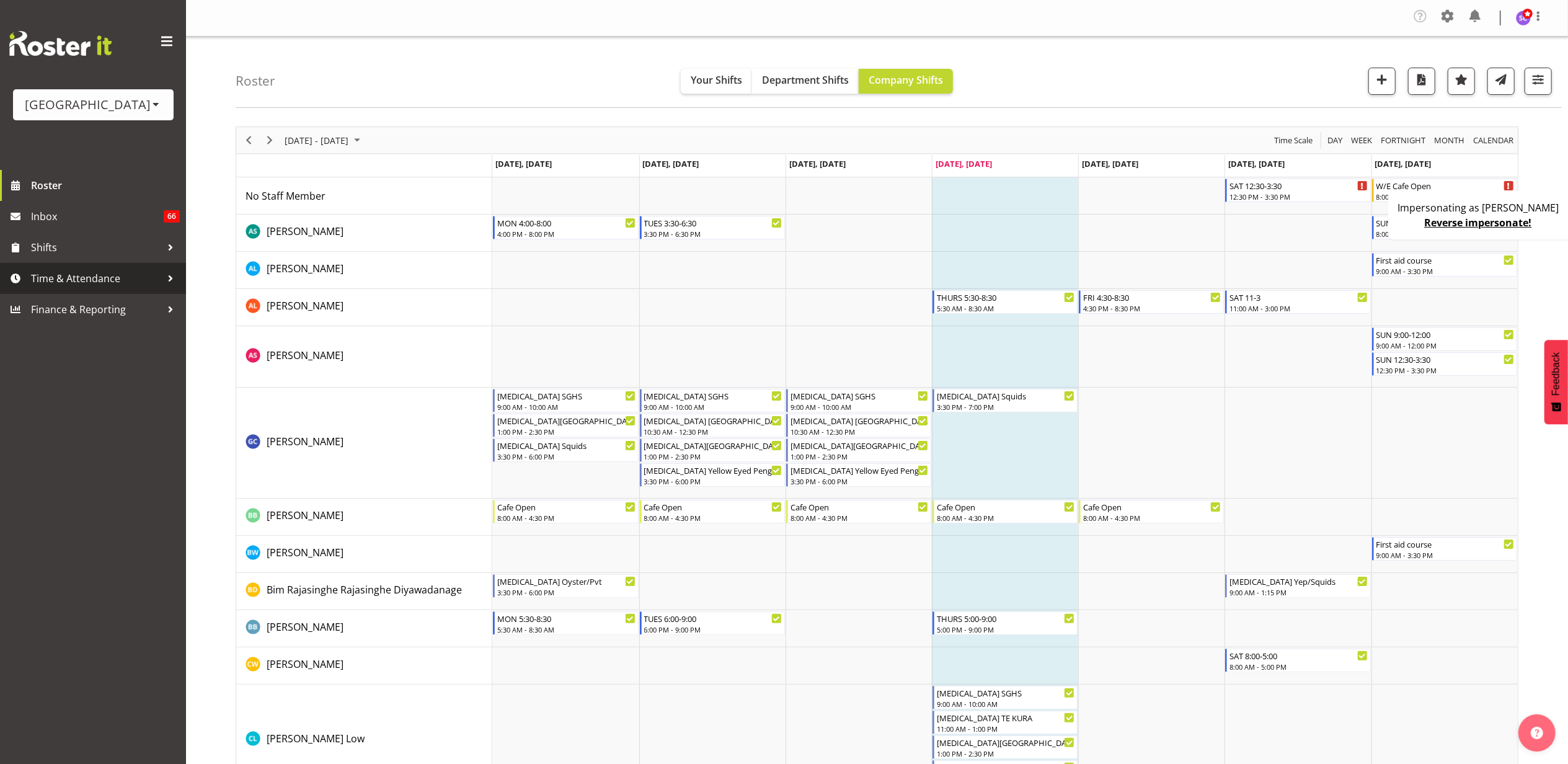
click at [107, 281] on span "Time & Attendance" at bounding box center [96, 278] width 130 height 19
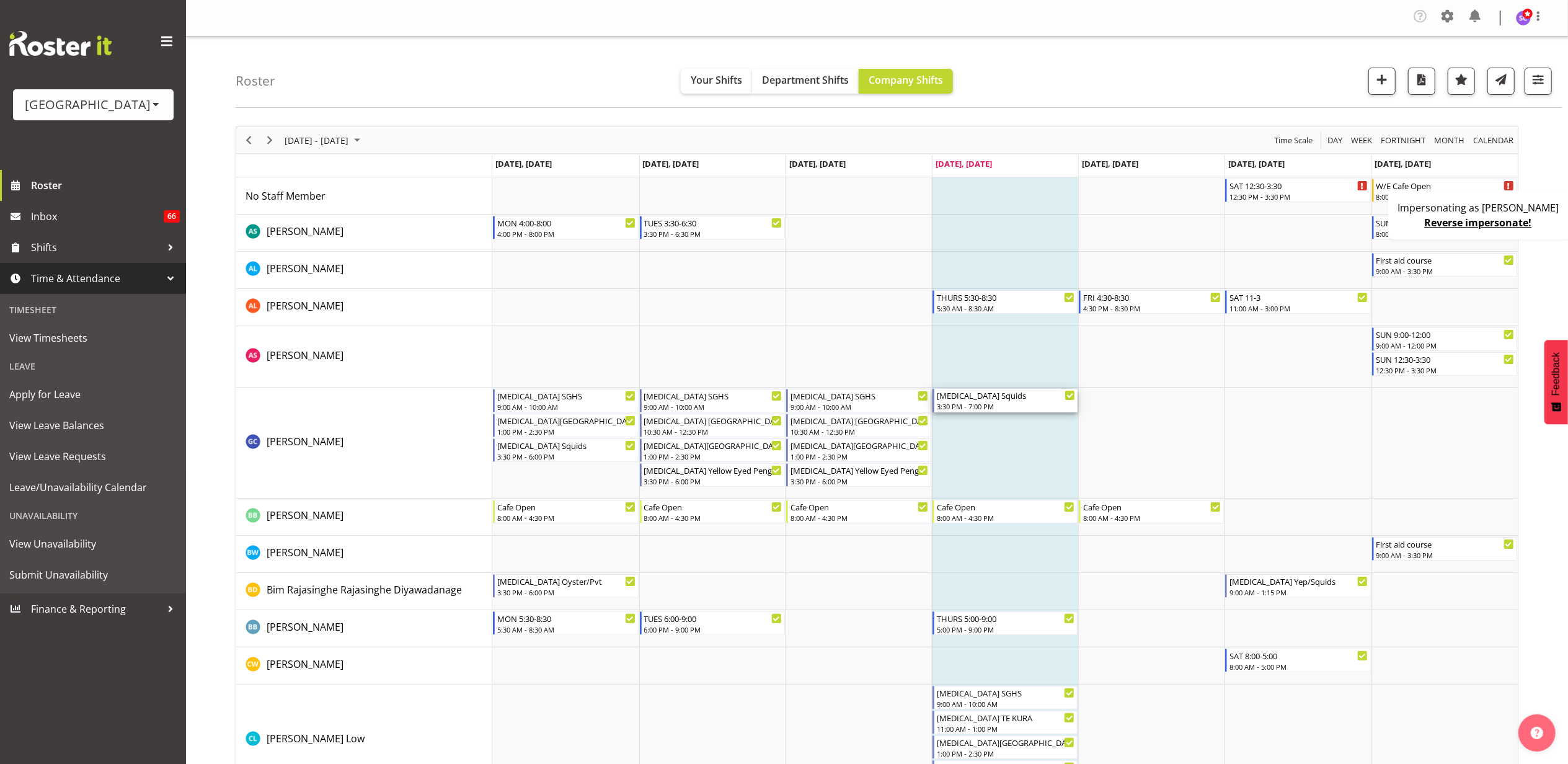
click at [980, 401] on div "T3 Squids" at bounding box center [1006, 395] width 138 height 12
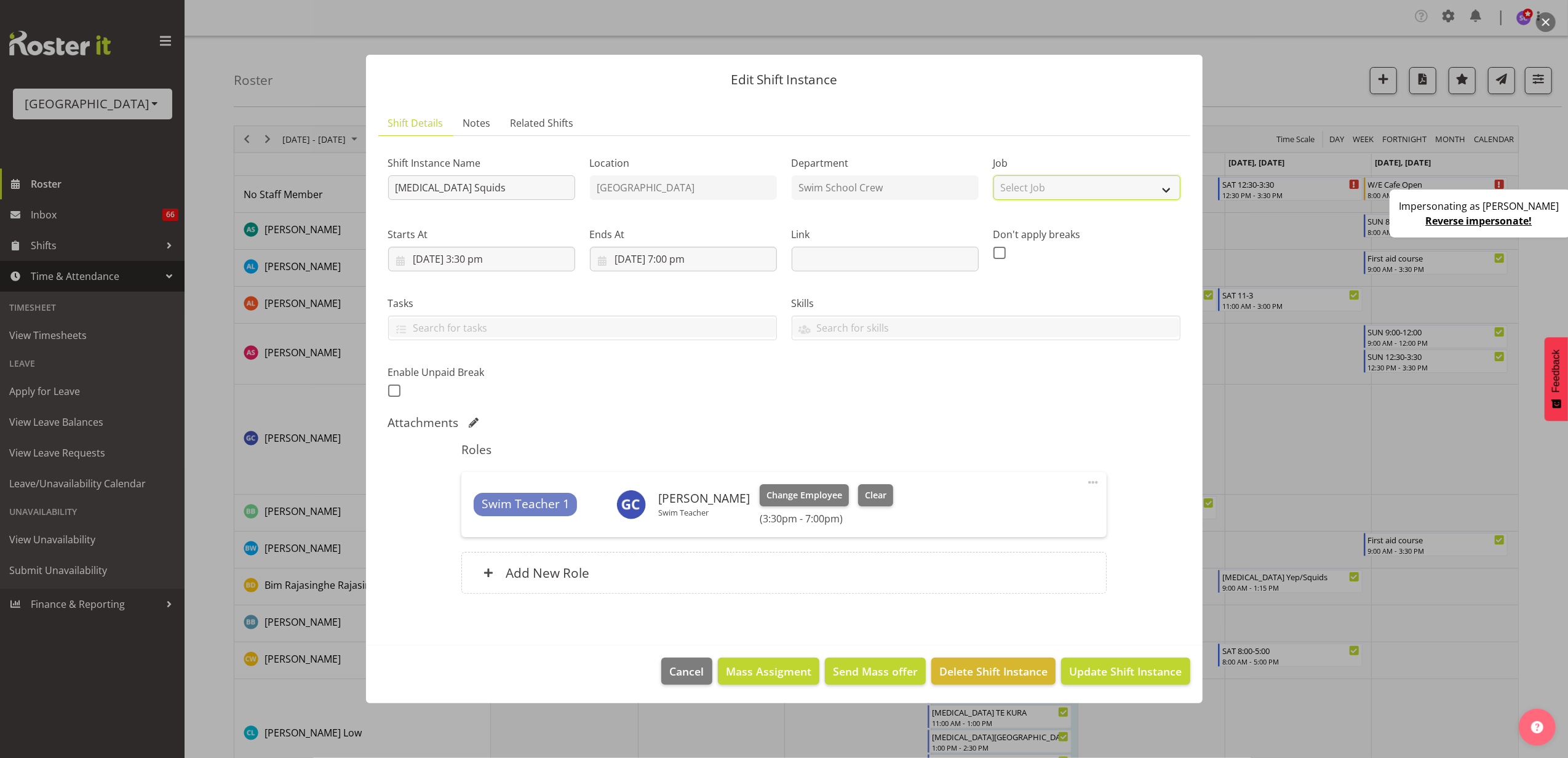
click at [1046, 187] on select "Select Job Create new job ACSO" at bounding box center [1087, 188] width 187 height 24
click at [688, 673] on span "Cancel" at bounding box center [687, 671] width 35 height 16
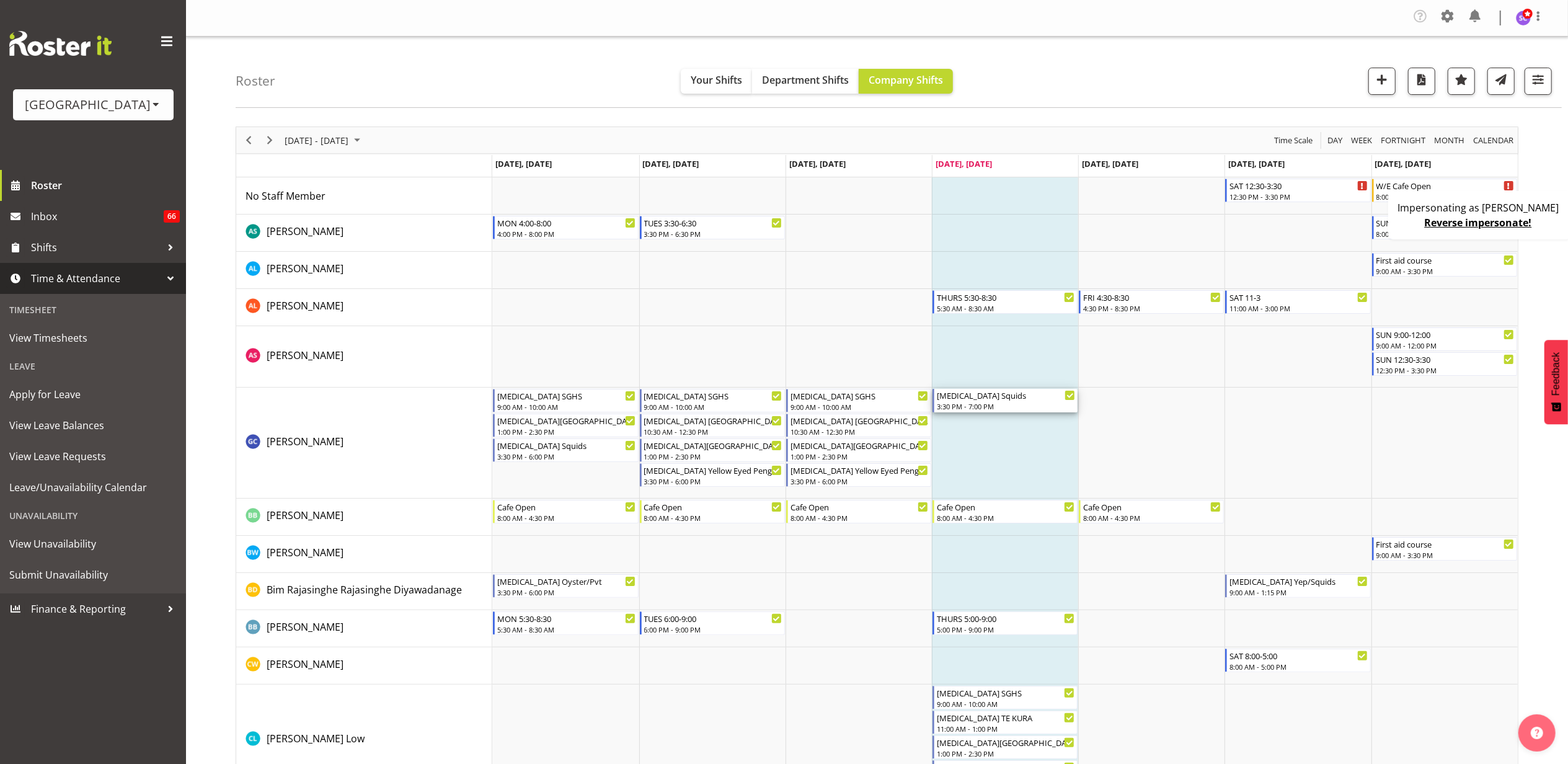
click at [1010, 405] on div "3:30 PM - 7:00 PM" at bounding box center [1006, 406] width 138 height 10
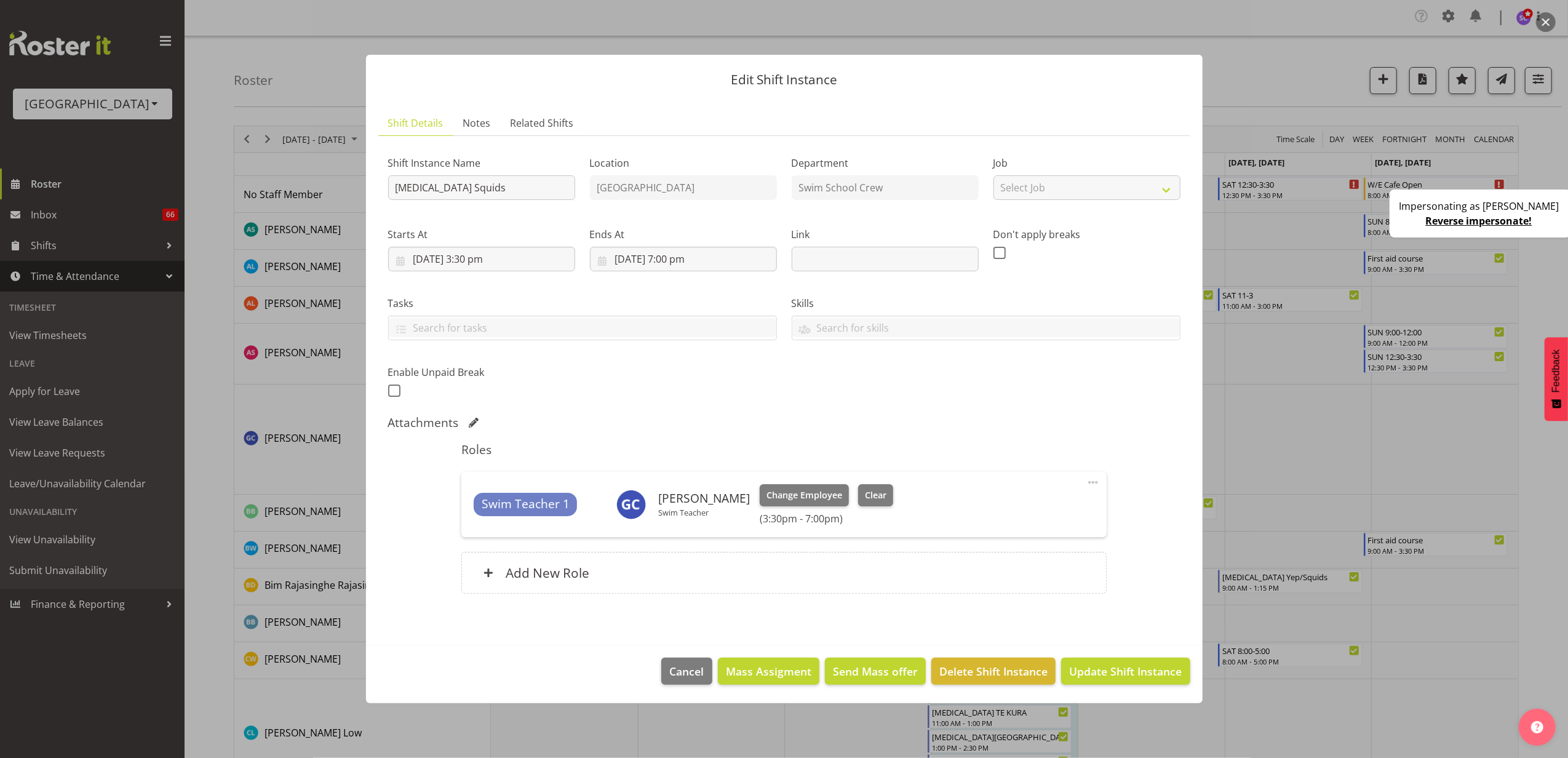
click at [1006, 67] on header "Edit Shift Instance" at bounding box center [784, 77] width 836 height 44
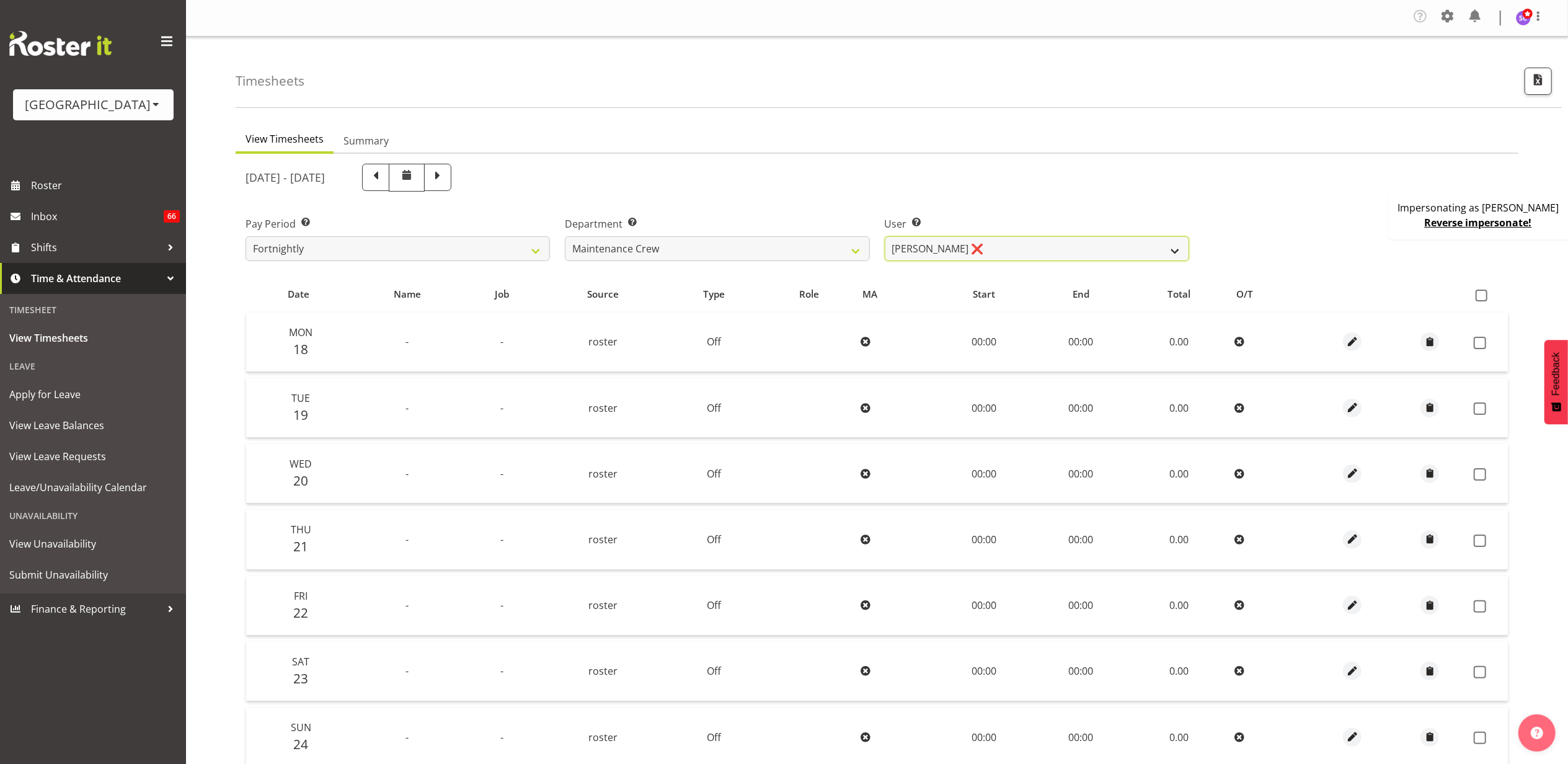
click at [928, 250] on select "[PERSON_NAME] ❌" at bounding box center [1037, 248] width 304 height 25
click at [789, 238] on select "Cleaning Crew Customer Services Crew Lifeguard Crew Maintenance Crew Swim Schoo…" at bounding box center [717, 248] width 304 height 25
select select "113"
click at [565, 237] on select "Cleaning Crew Customer Services Crew Lifeguard Crew Maintenance Crew Swim Schoo…" at bounding box center [717, 248] width 304 height 25
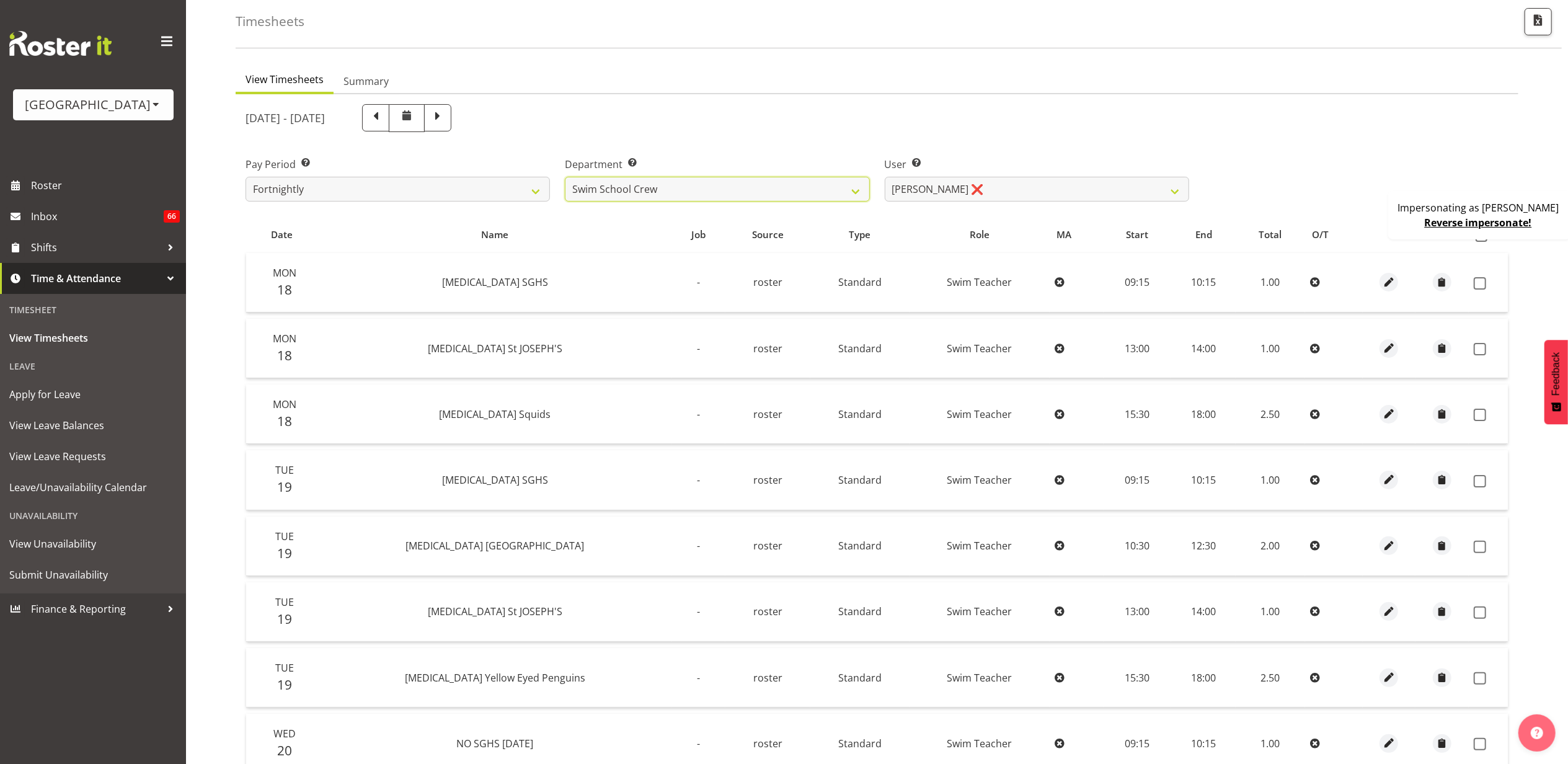
scroll to position [83, 0]
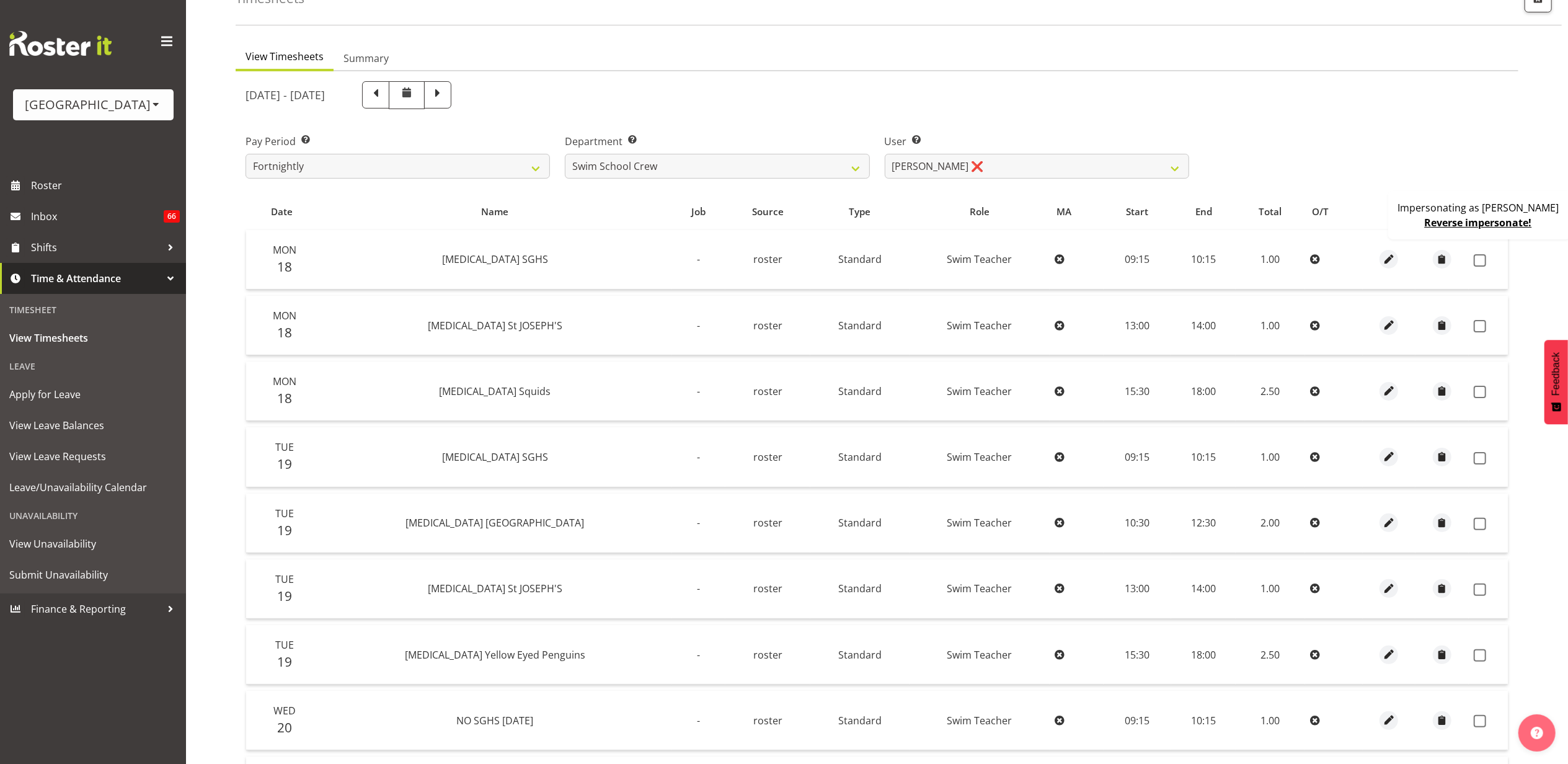
click at [1109, 98] on div "August 18th - August 24th 2025" at bounding box center [717, 95] width 944 height 28
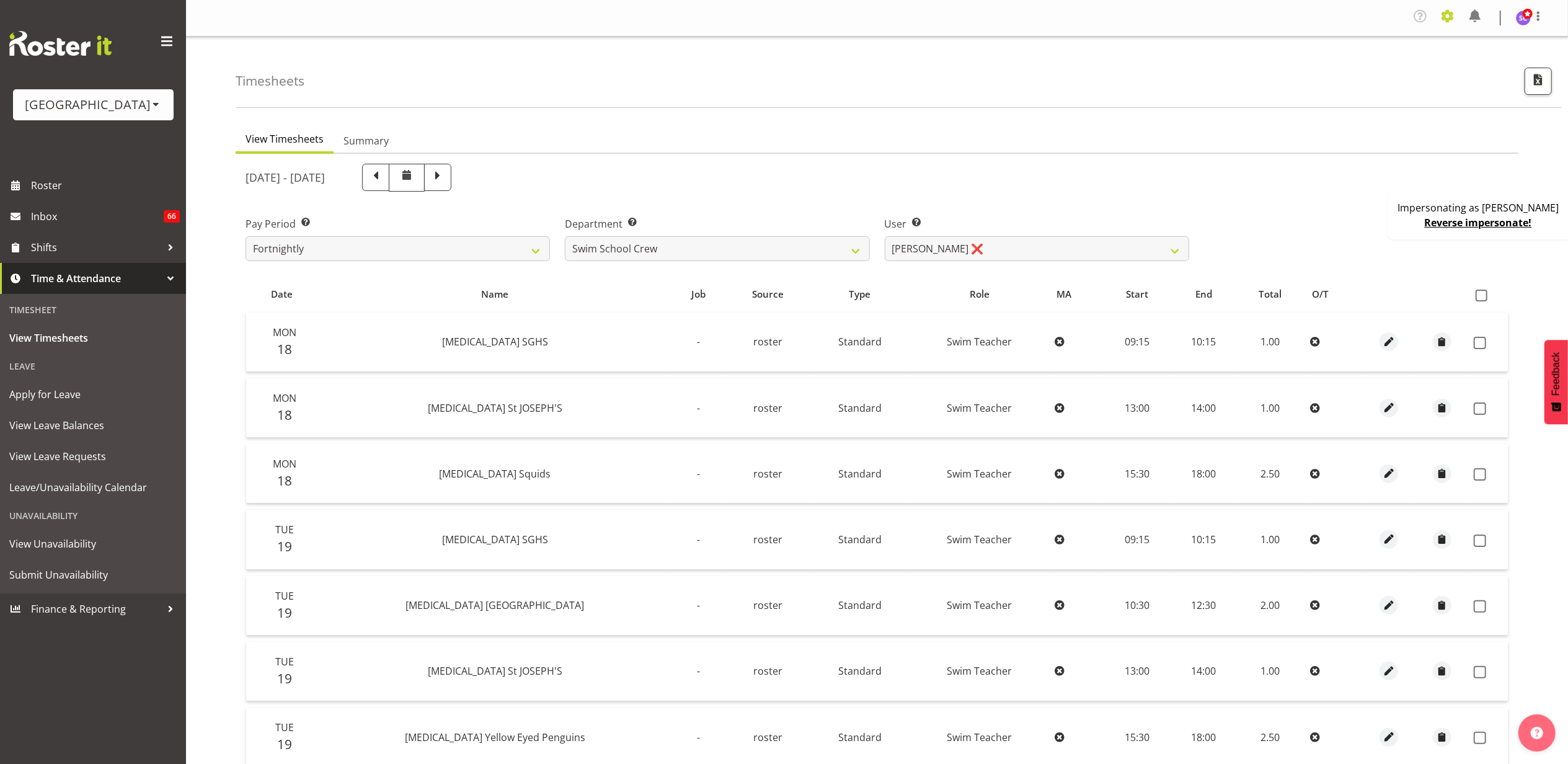
click at [1452, 16] on span at bounding box center [1447, 16] width 20 height 20
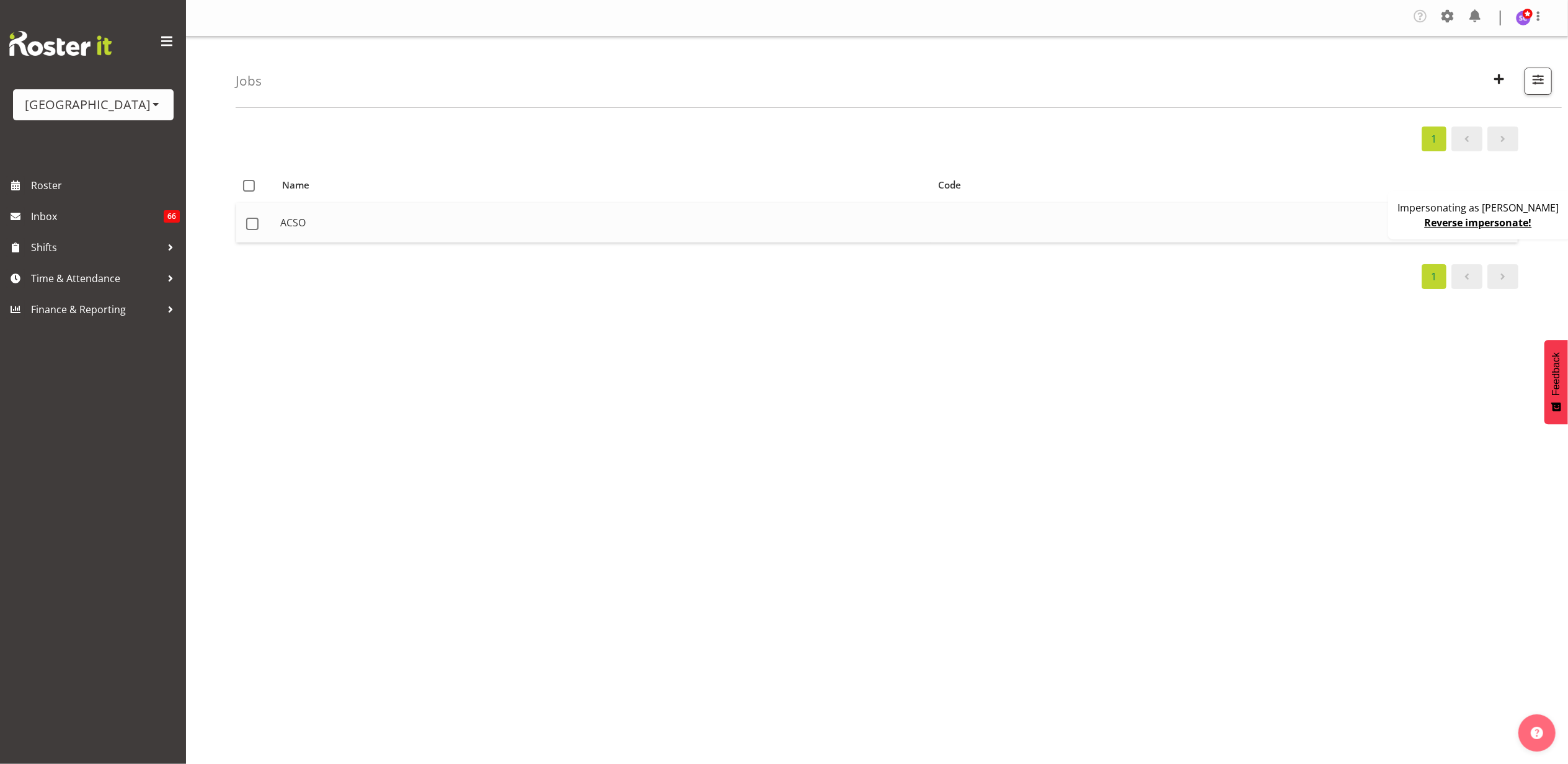
click at [906, 222] on td "ACSO" at bounding box center [603, 223] width 655 height 40
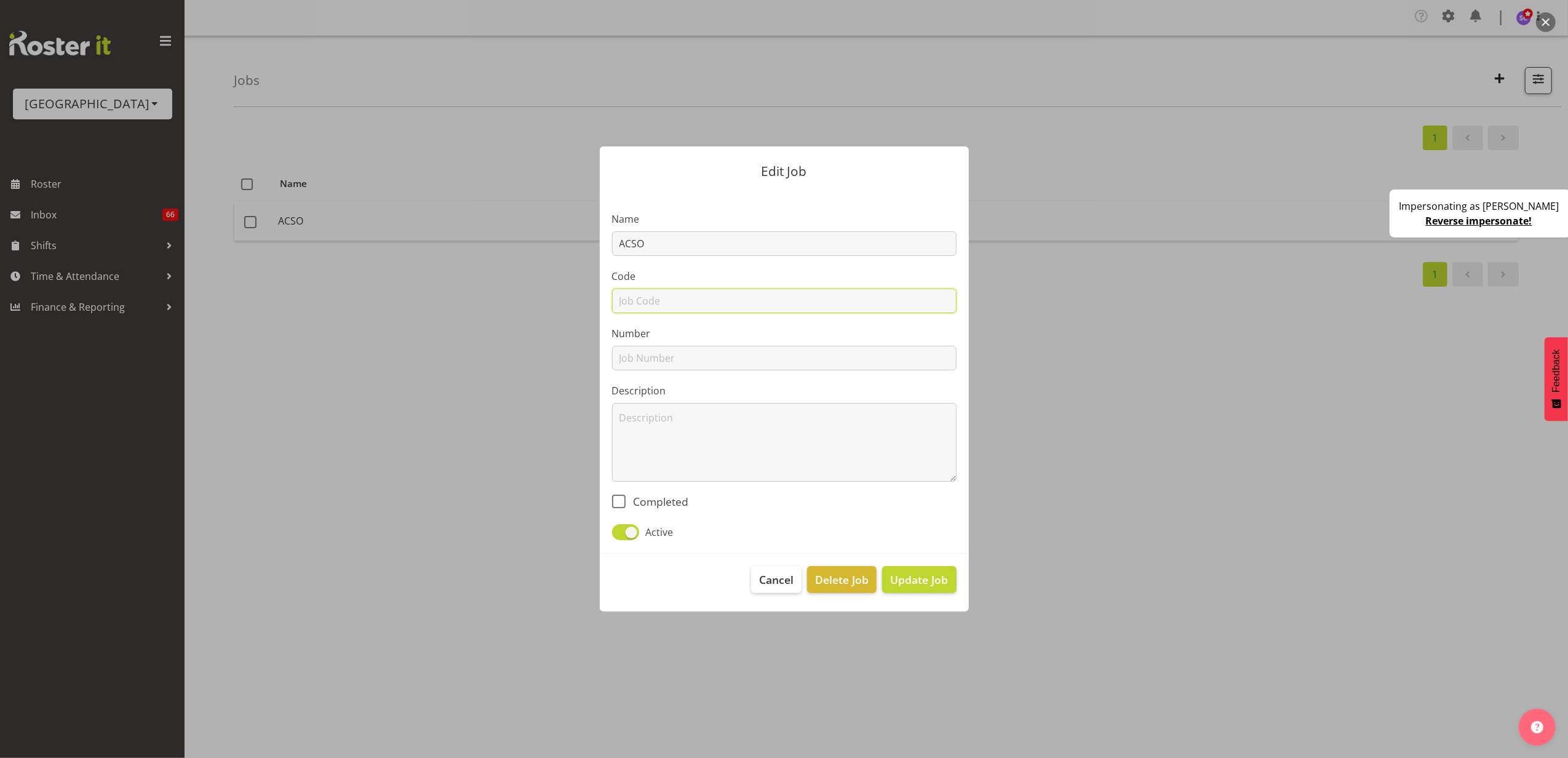
click at [636, 299] on input "text" at bounding box center [784, 301] width 344 height 24
click at [783, 578] on span "Cancel" at bounding box center [776, 579] width 35 height 16
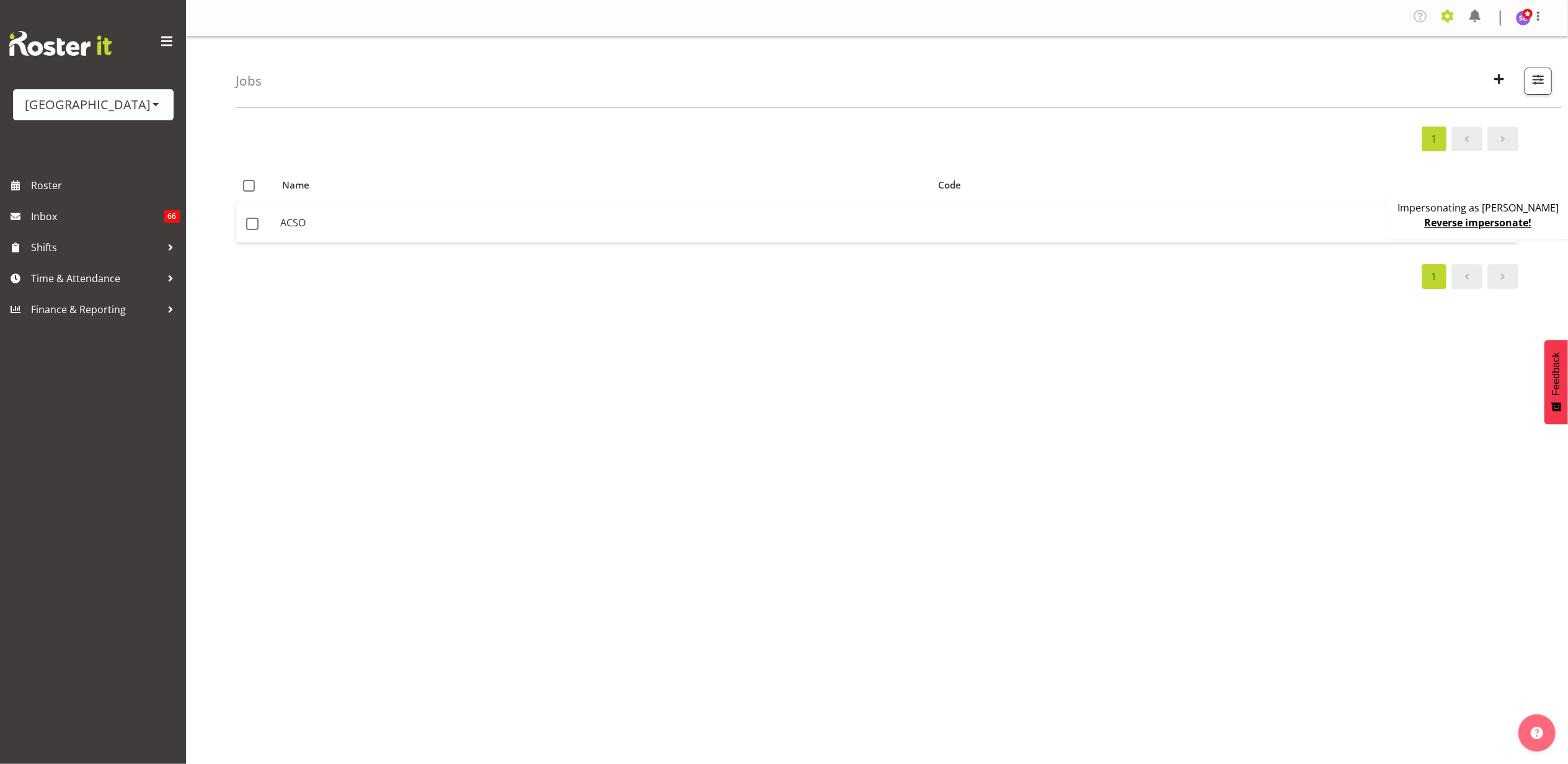
click at [1441, 15] on span at bounding box center [1447, 16] width 20 height 20
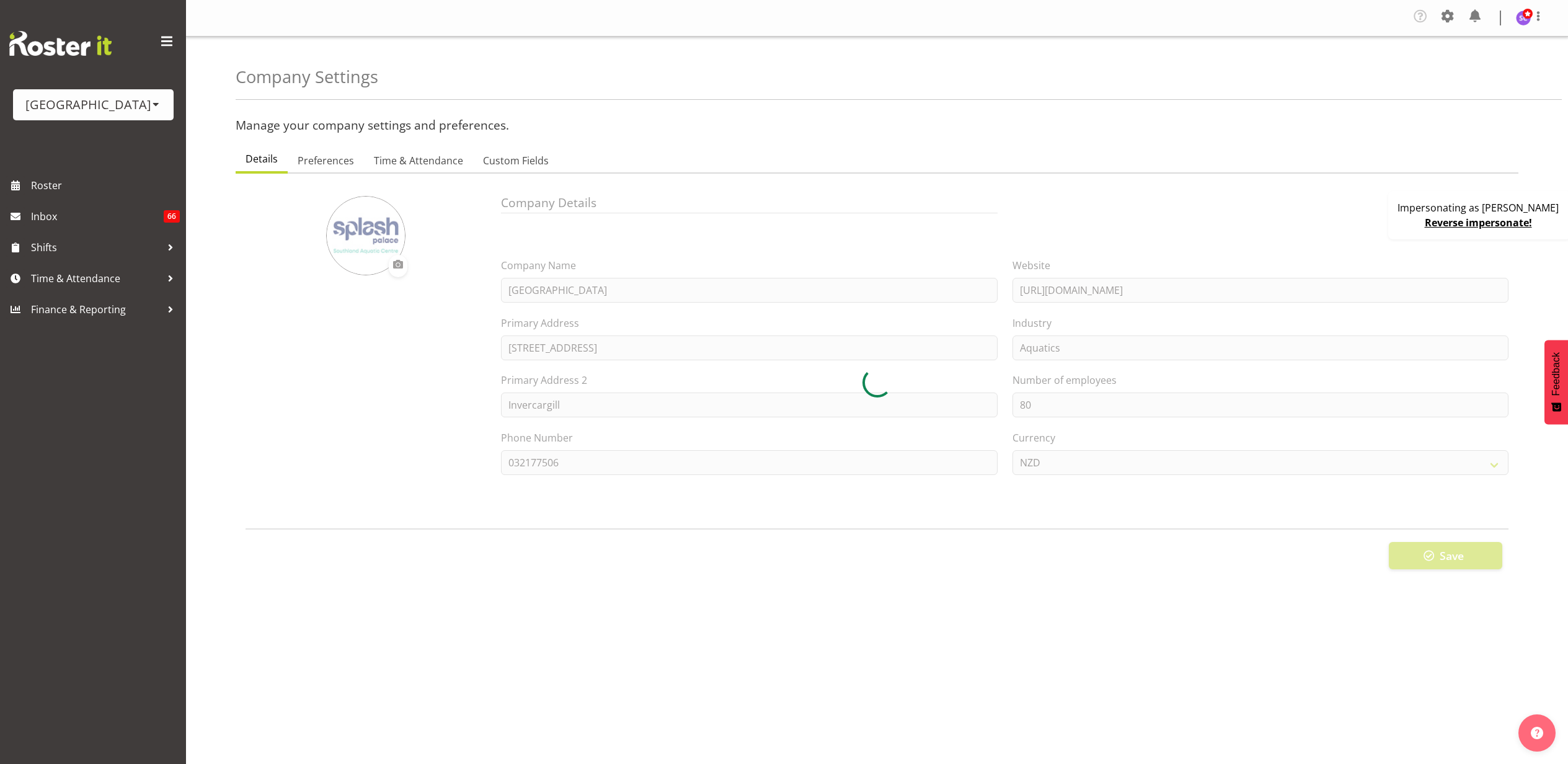
select select
select select "ea-networks"
type input "8"
checkbox input "true"
type input "15"
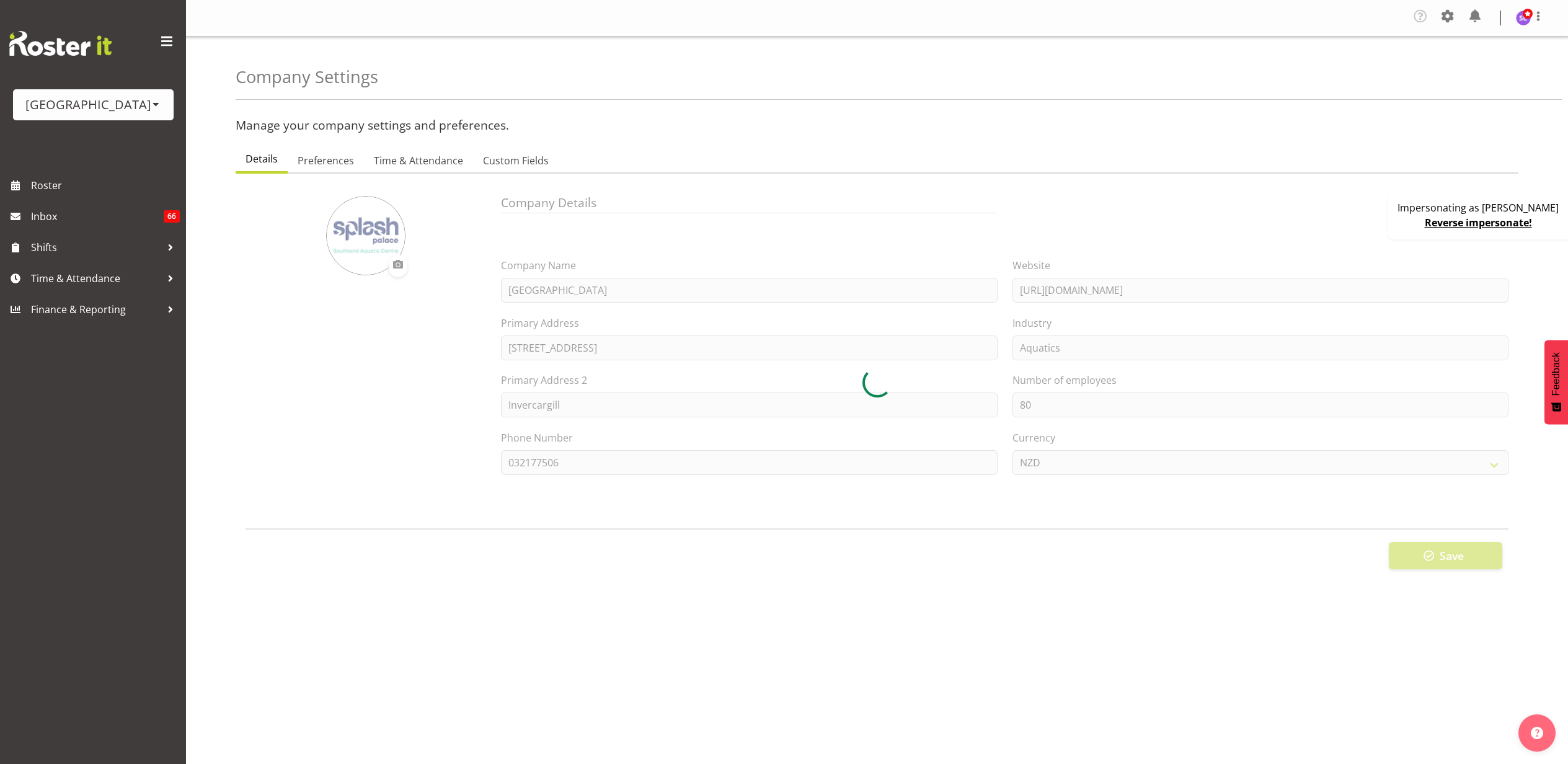
select select "0"
checkbox input "true"
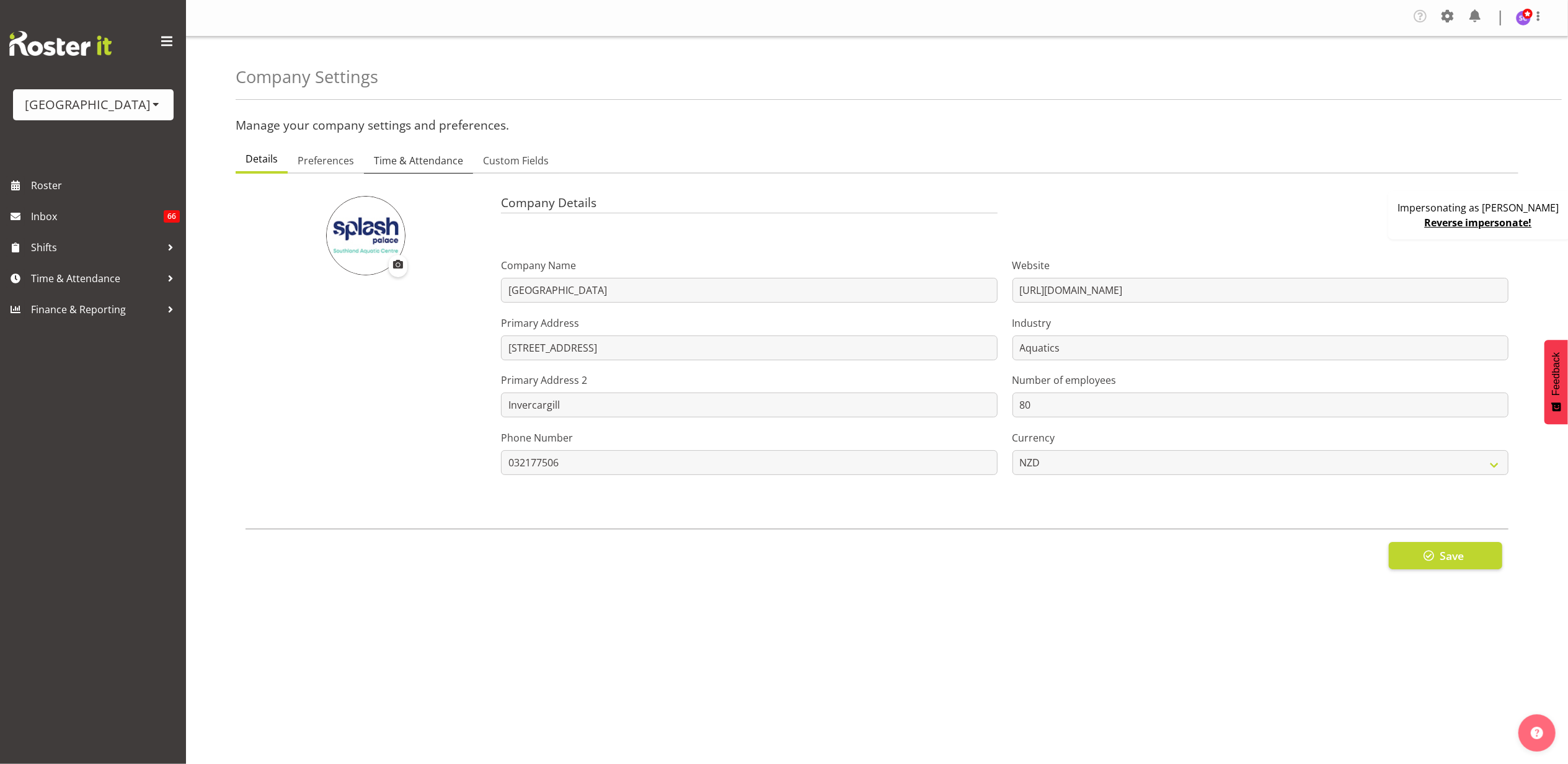
click at [428, 157] on span "Time & Attendance" at bounding box center [419, 160] width 89 height 15
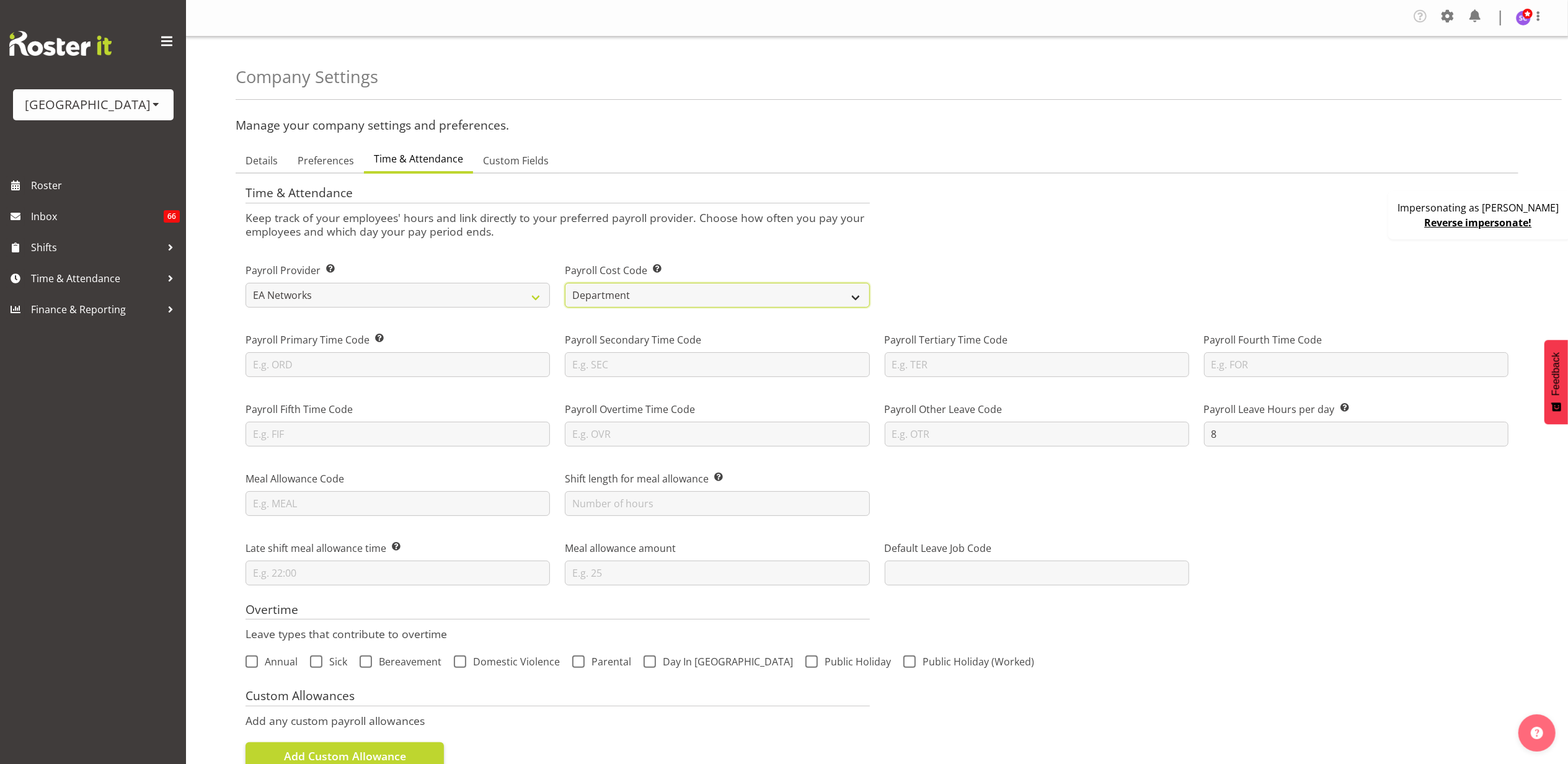
click at [648, 298] on select "Department Job" at bounding box center [717, 295] width 304 height 25
select select "job"
click at [565, 283] on select "Department Job" at bounding box center [717, 295] width 304 height 25
